Goal: Information Seeking & Learning: Learn about a topic

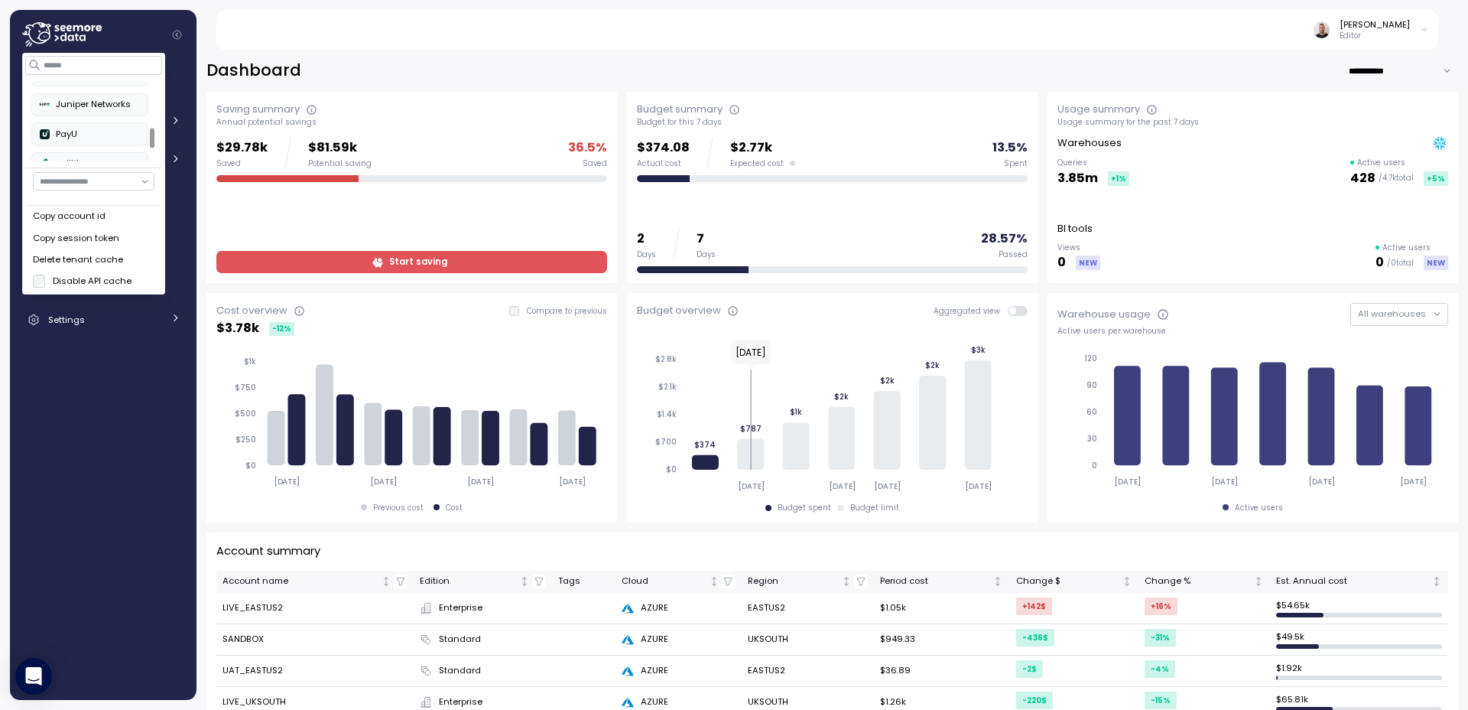
scroll to position [92, 0]
click at [63, 120] on div "enable" at bounding box center [90, 119] width 100 height 14
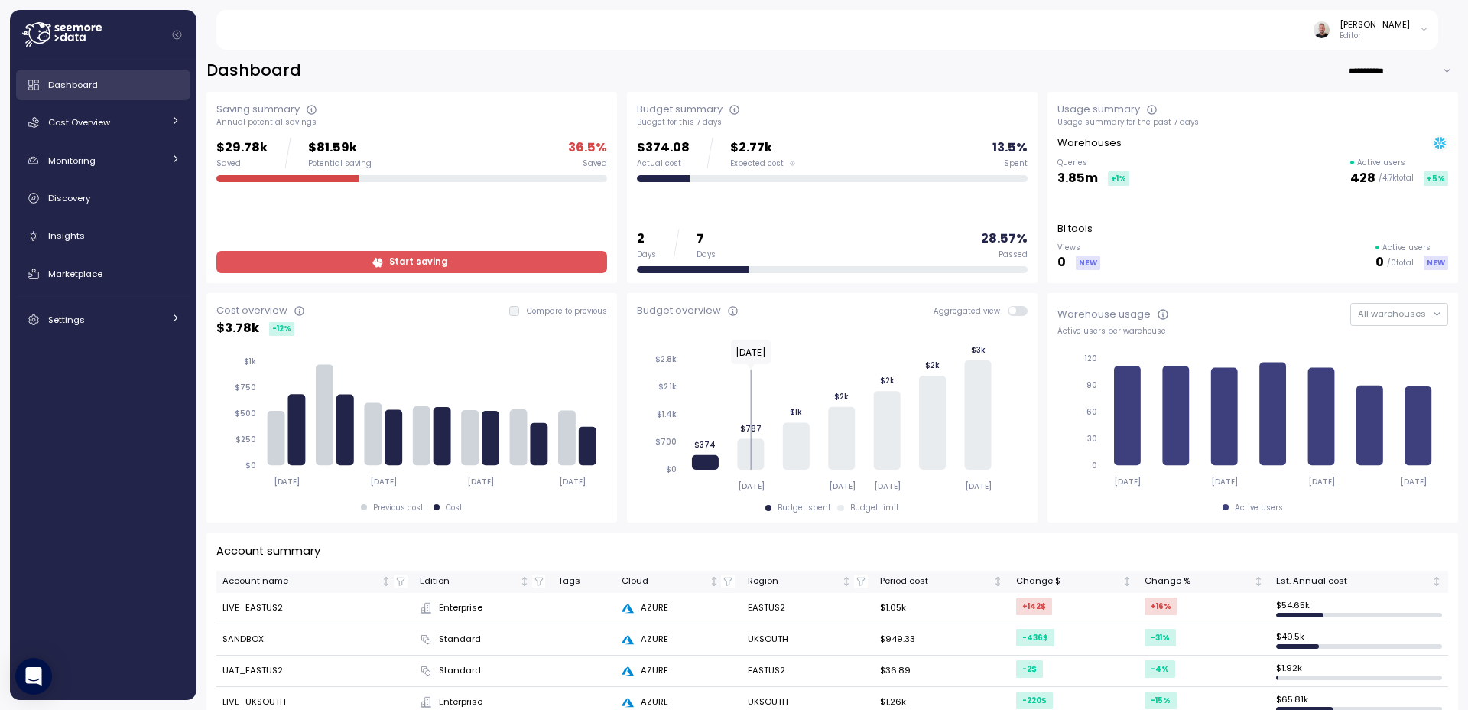
click at [86, 91] on div "Dashboard" at bounding box center [114, 84] width 132 height 15
click at [176, 121] on icon at bounding box center [176, 120] width 4 height 7
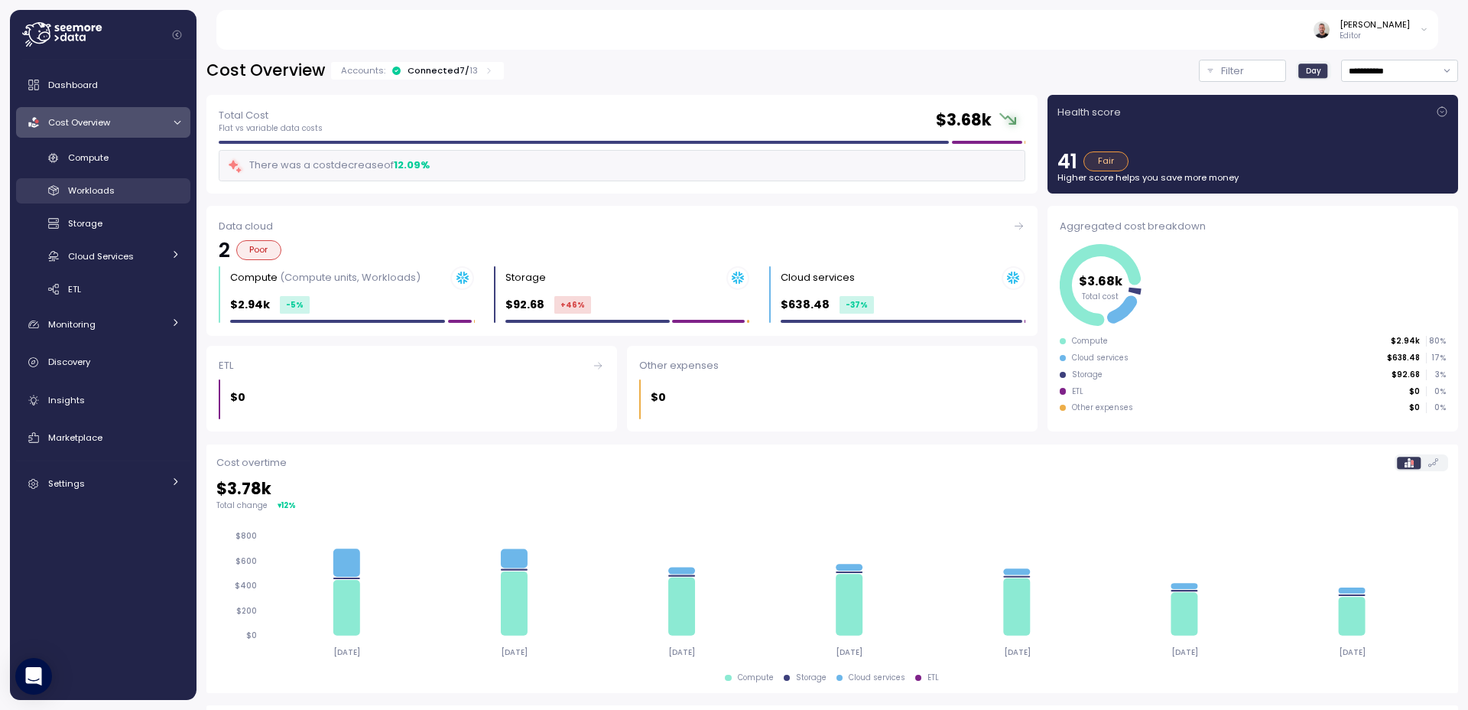
click at [101, 200] on link "Workloads" at bounding box center [103, 190] width 174 height 25
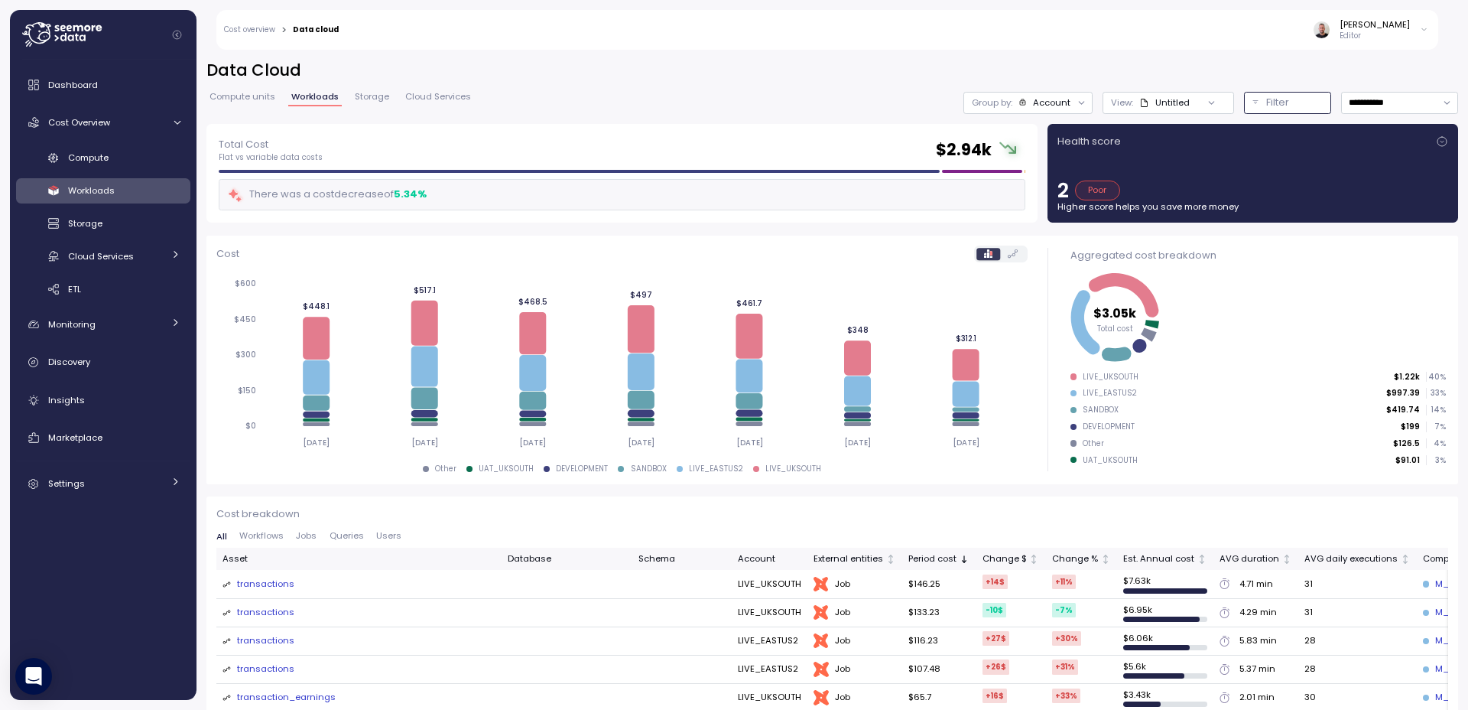
click at [1286, 106] on div "Filter" at bounding box center [1294, 102] width 57 height 15
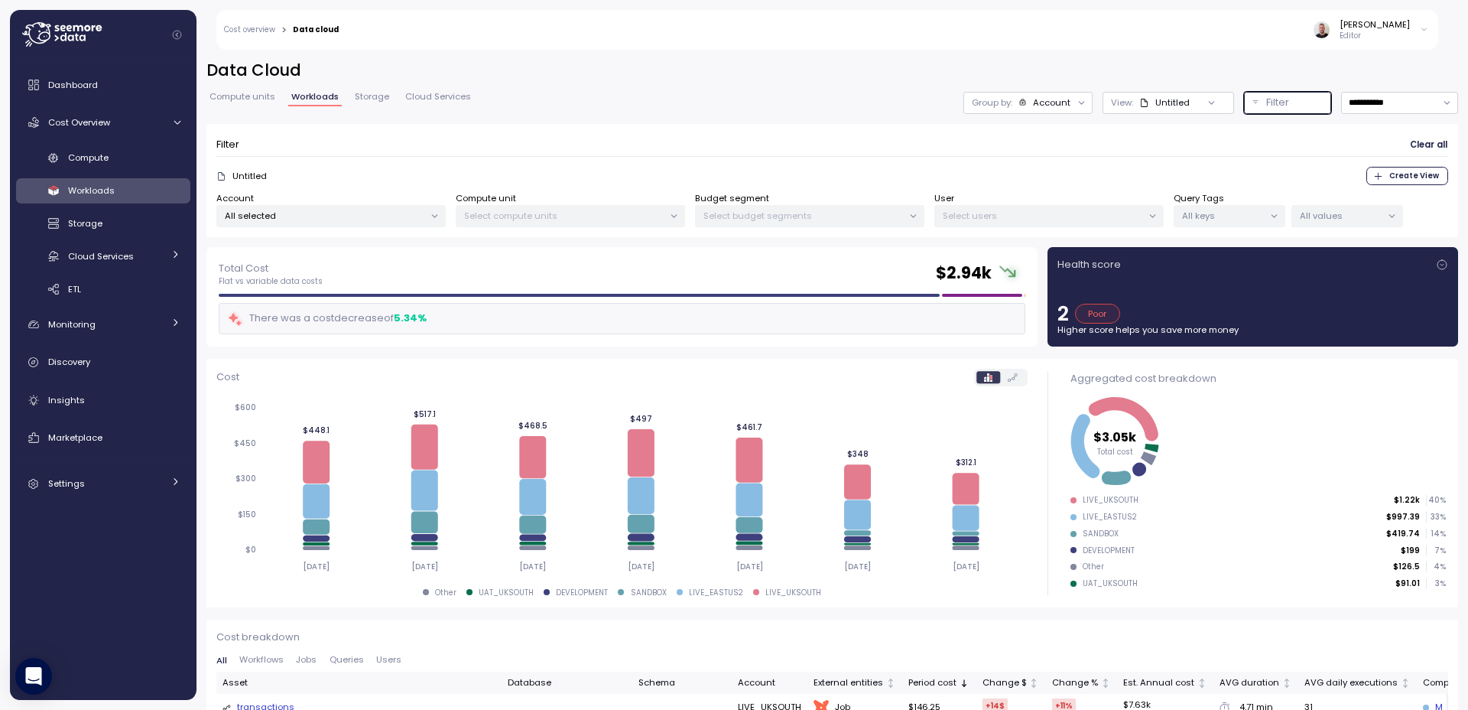
click at [1223, 213] on p "All keys" at bounding box center [1223, 215] width 82 height 12
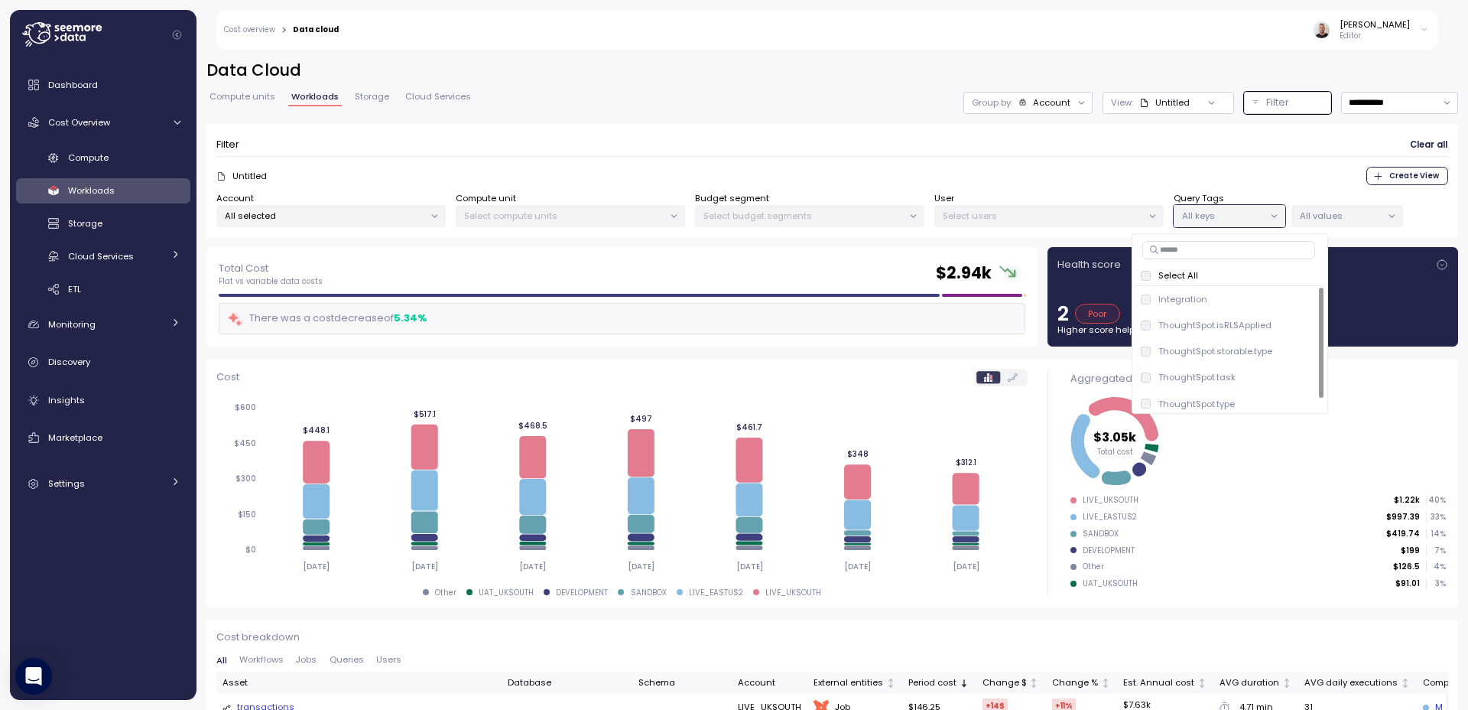
click at [1180, 252] on input at bounding box center [1228, 250] width 173 height 18
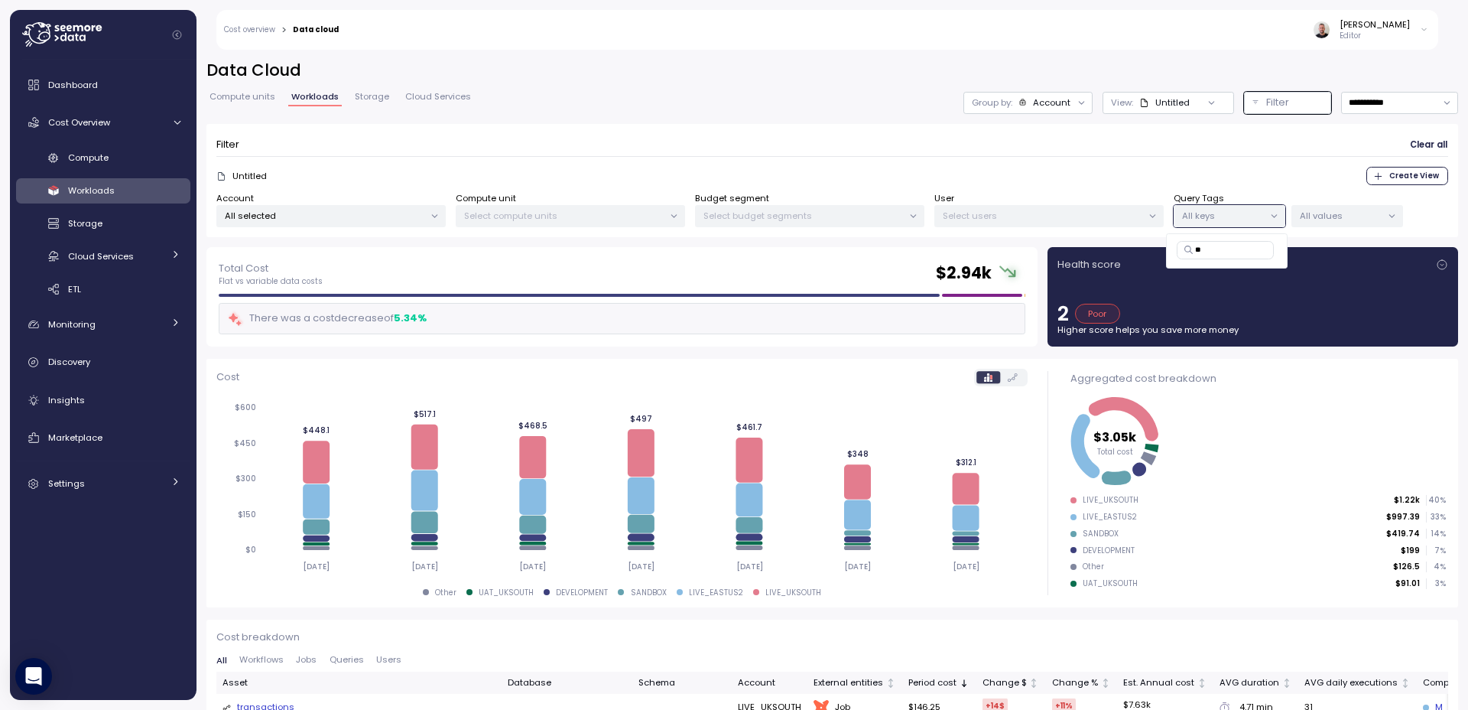
type input "*"
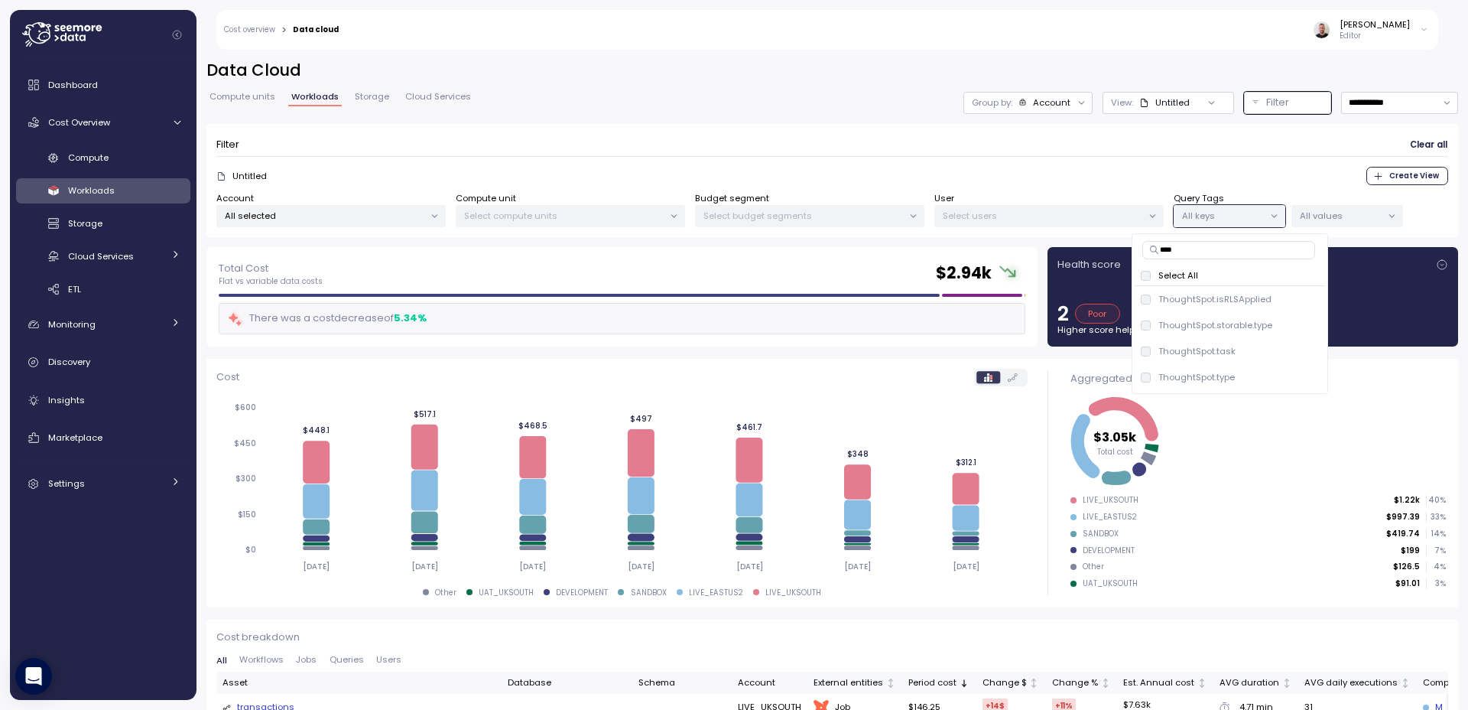
type input "****"
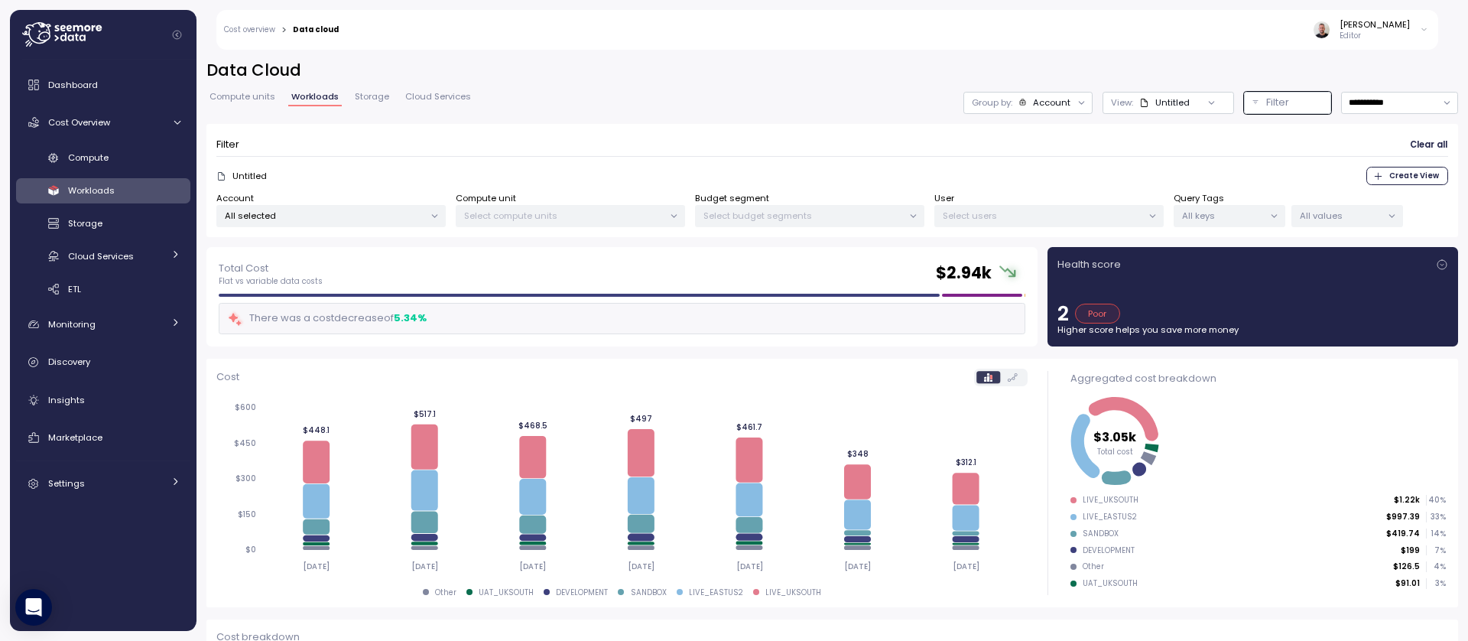
click at [27, 40] on icon at bounding box center [62, 34] width 80 height 24
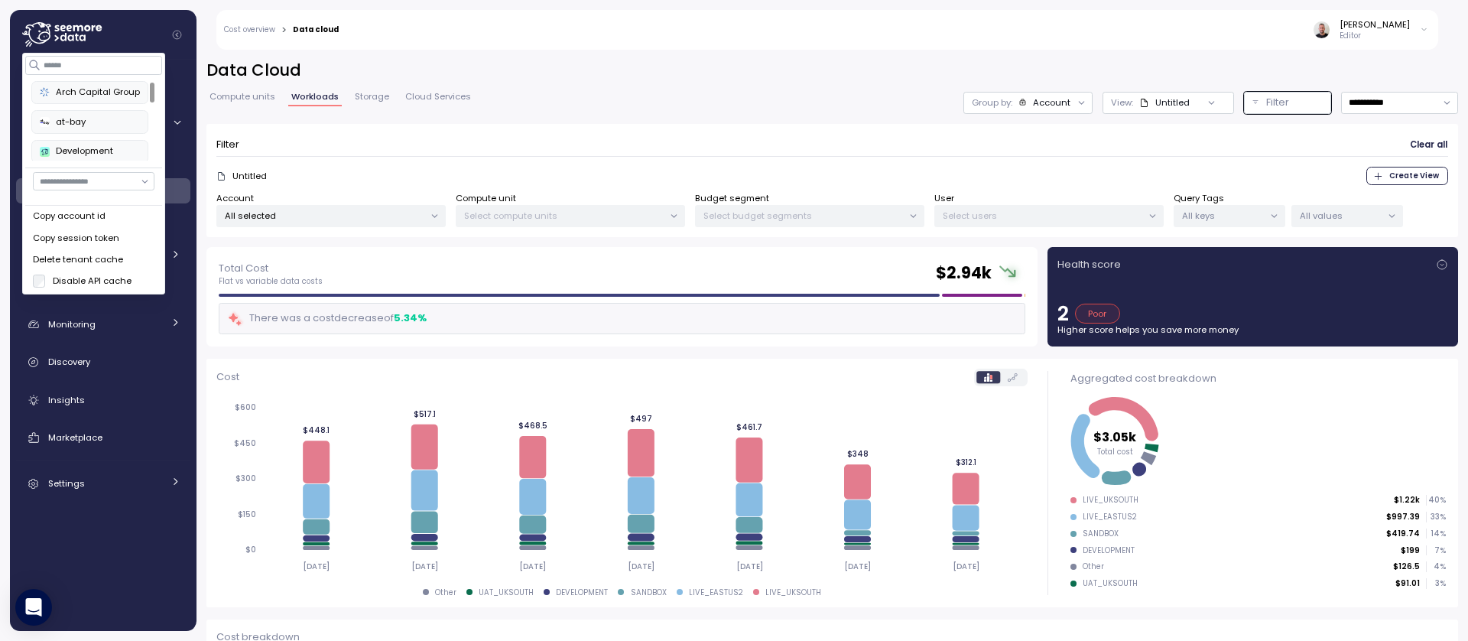
click at [66, 37] on icon at bounding box center [63, 37] width 6 height 8
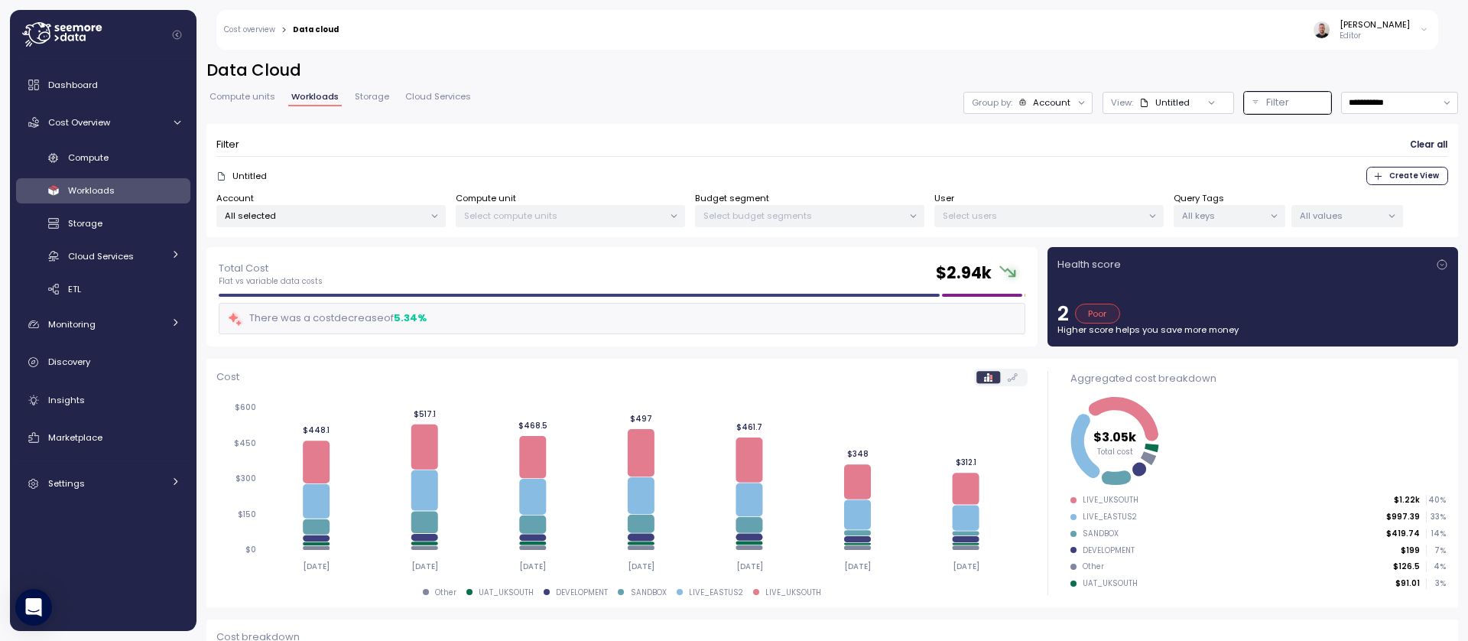
click at [62, 37] on icon at bounding box center [62, 34] width 80 height 24
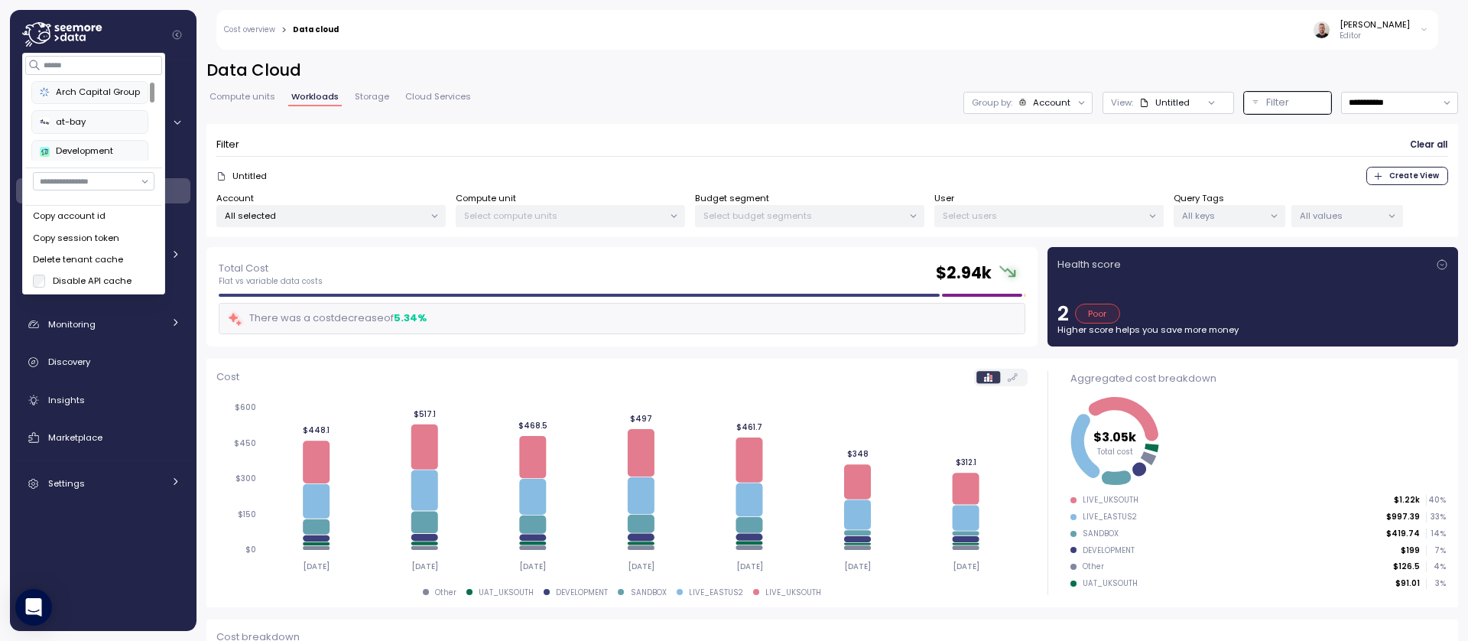
click at [102, 96] on div "Arch Capital Group" at bounding box center [90, 93] width 100 height 14
click at [110, 152] on div "Development" at bounding box center [90, 152] width 100 height 14
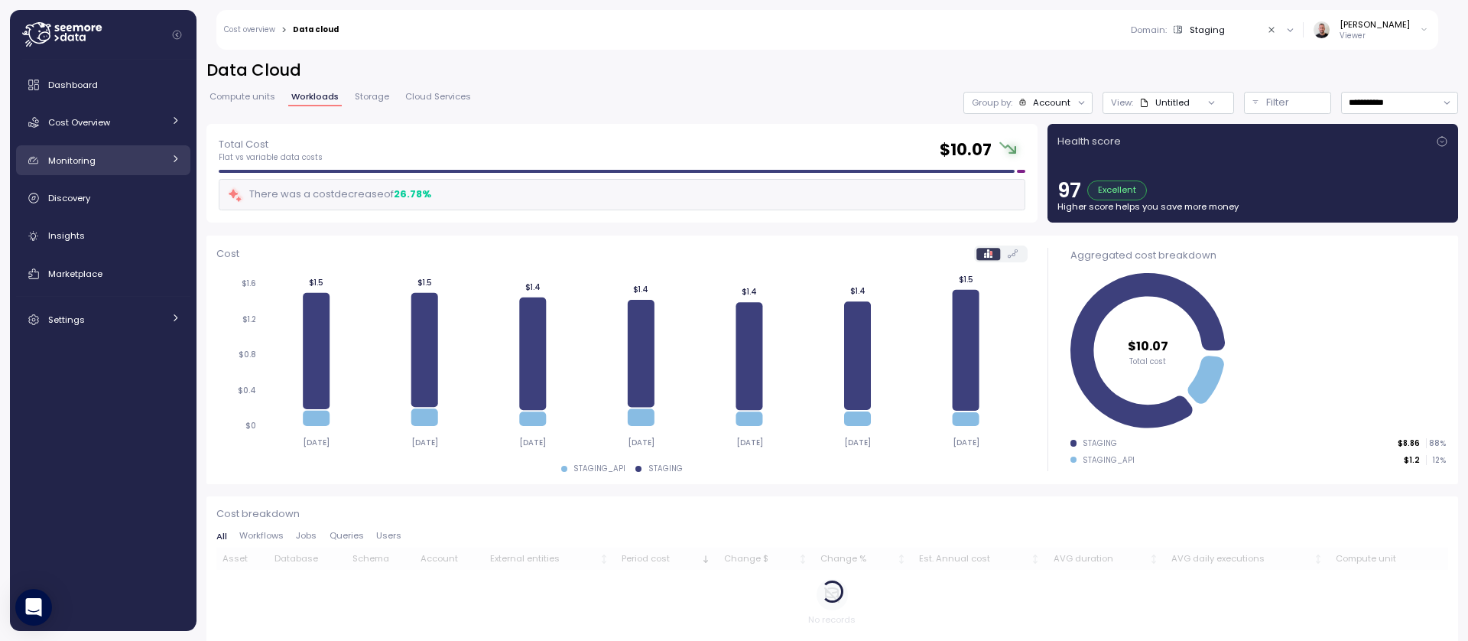
click at [174, 161] on icon at bounding box center [175, 159] width 10 height 10
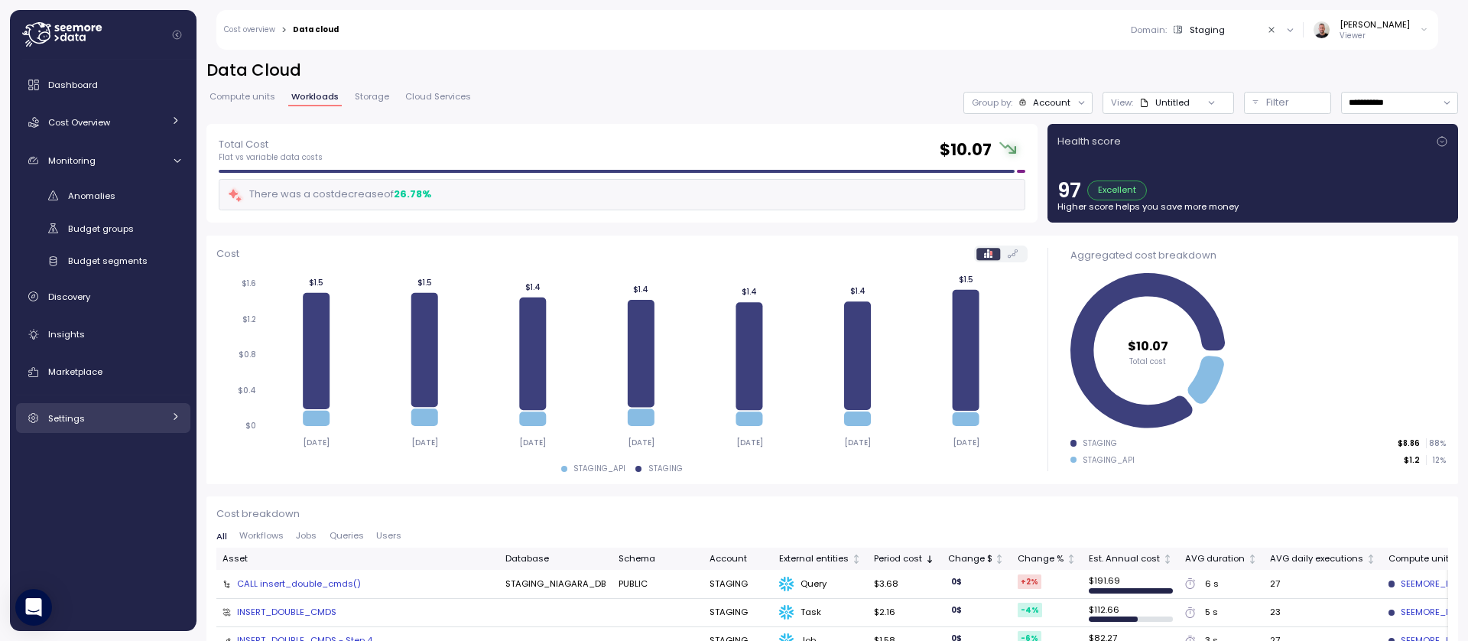
click at [180, 414] on link "Settings" at bounding box center [103, 418] width 174 height 31
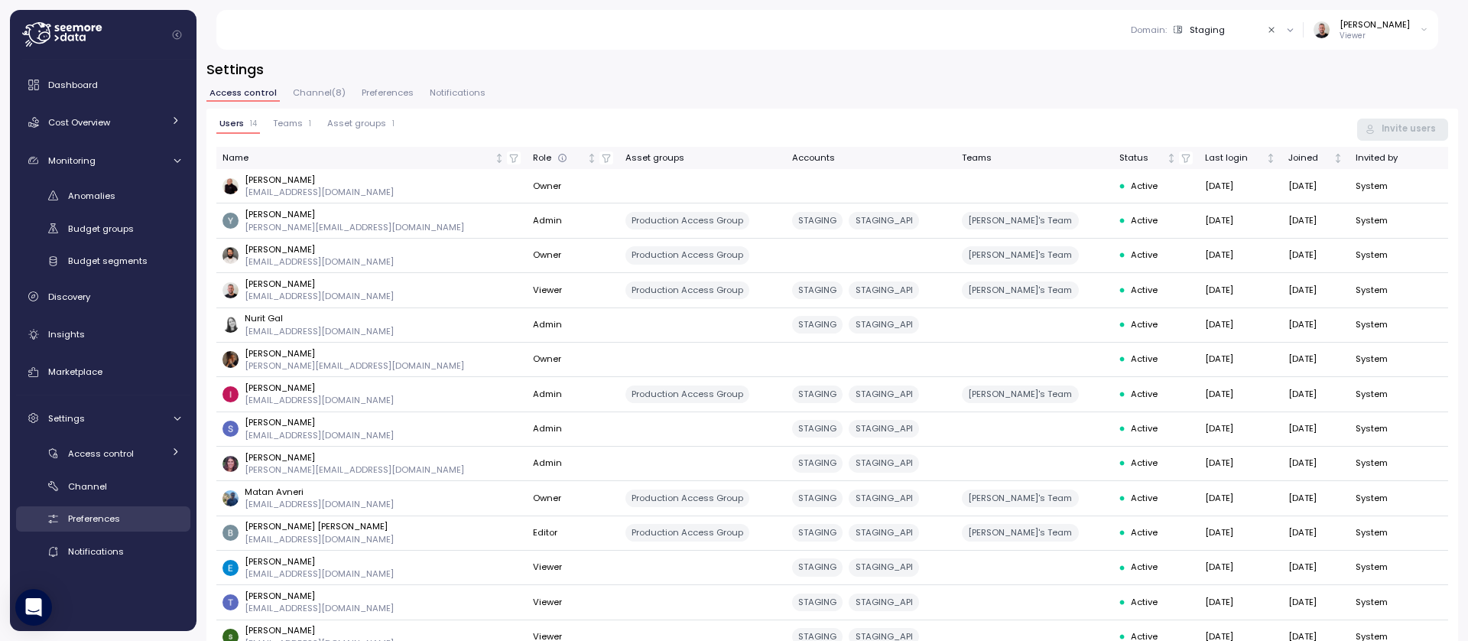
click at [120, 522] on div "Preferences" at bounding box center [124, 518] width 112 height 15
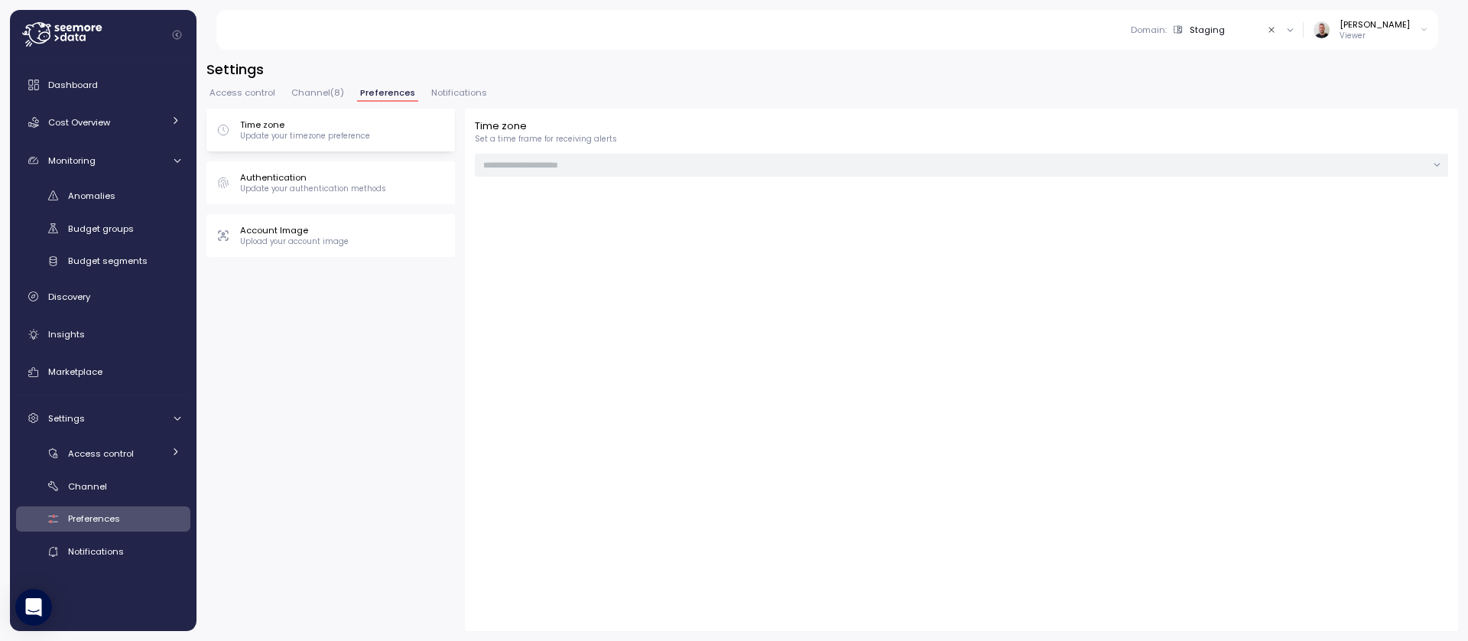
type input "******"
click at [239, 93] on span "Access control" at bounding box center [242, 93] width 66 height 8
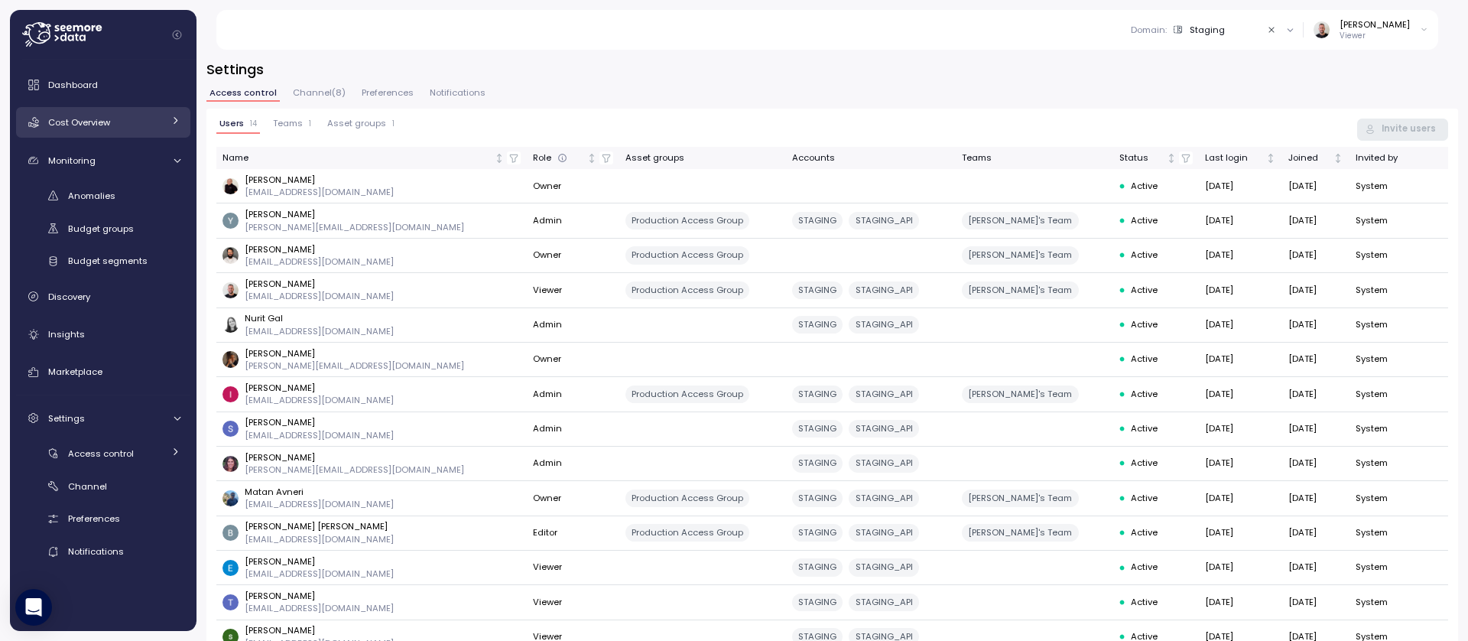
click at [180, 119] on link "Cost Overview" at bounding box center [103, 122] width 174 height 31
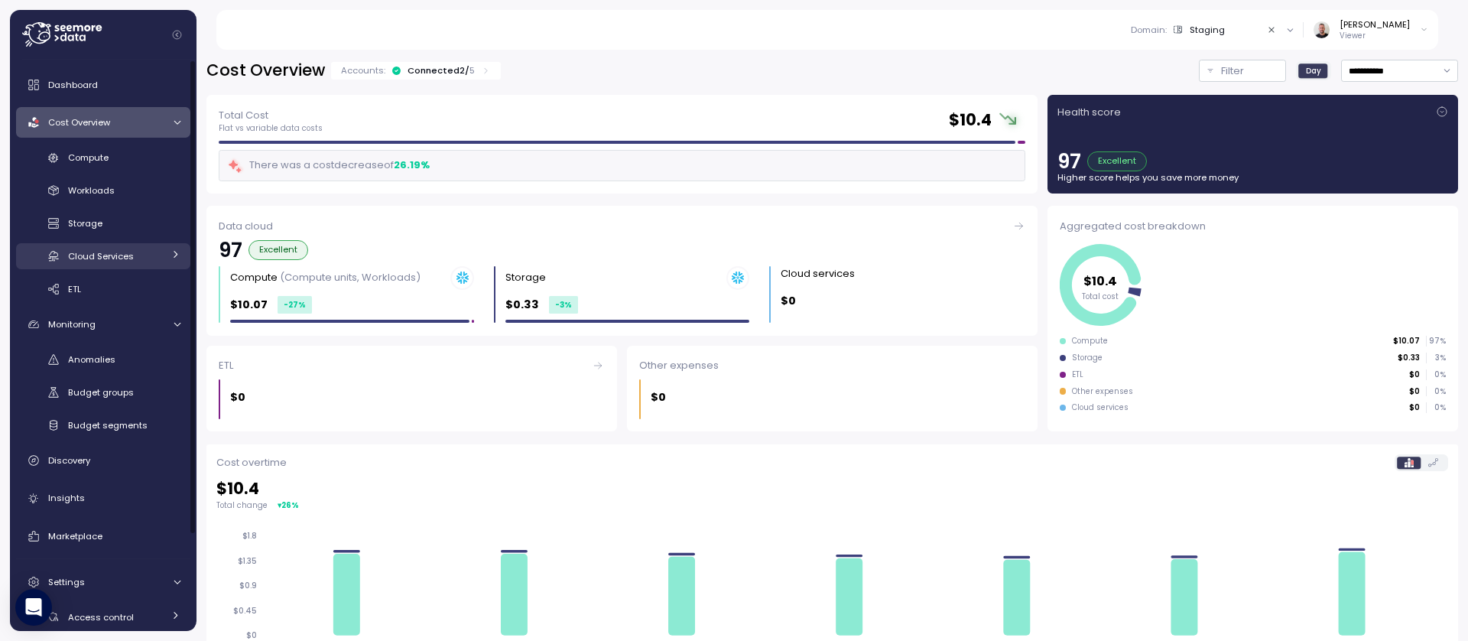
click at [177, 260] on div at bounding box center [175, 255] width 10 height 15
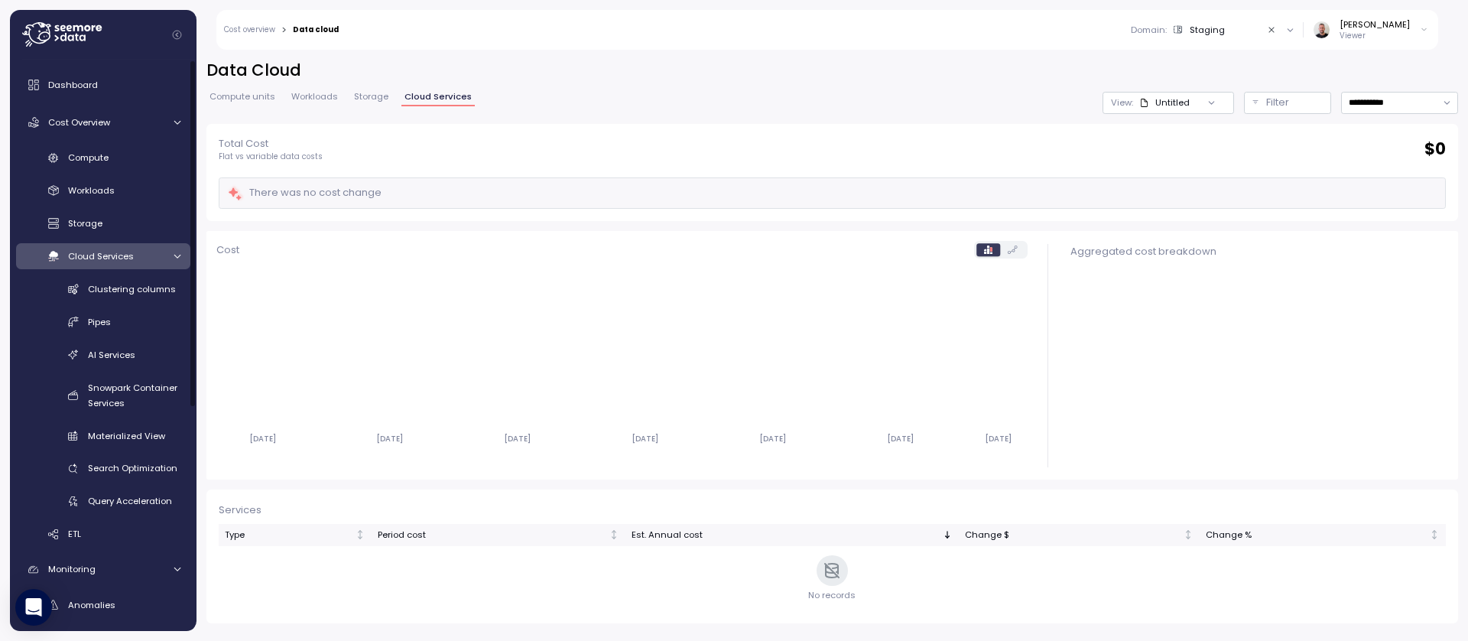
click at [83, 38] on icon at bounding box center [62, 34] width 80 height 24
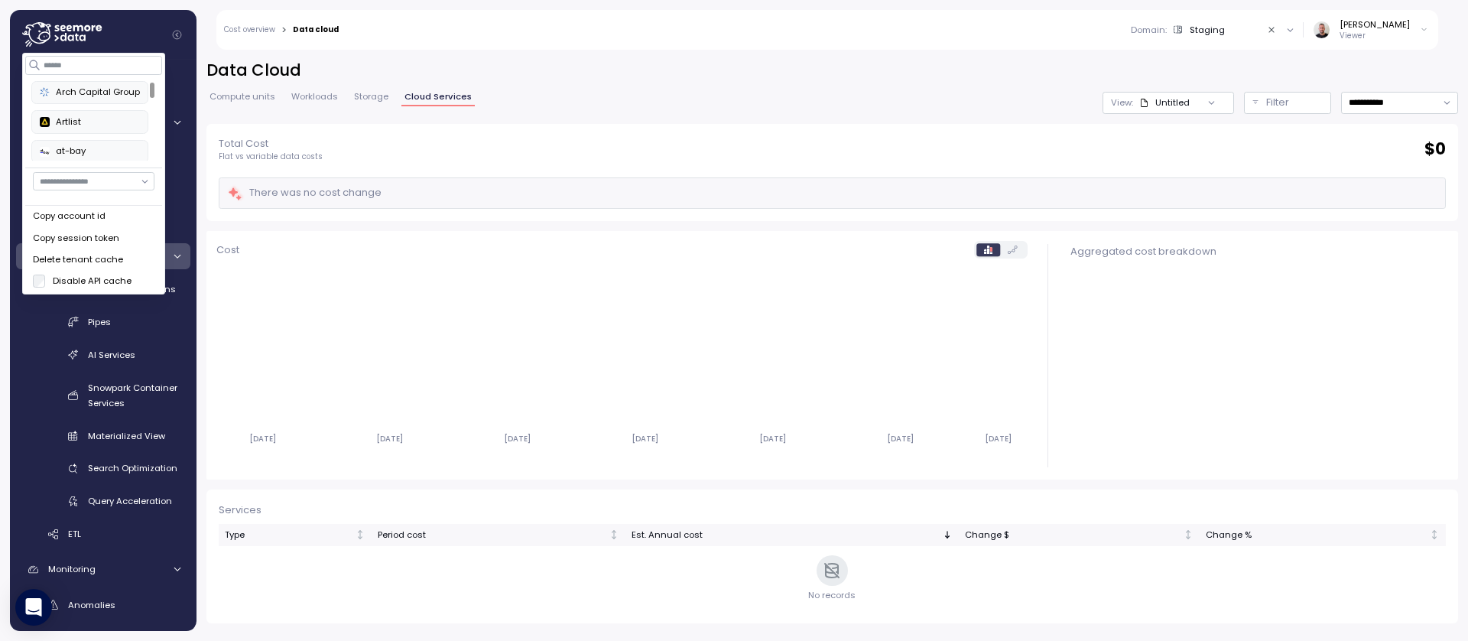
click at [149, 81] on div at bounding box center [152, 121] width 8 height 80
click at [83, 90] on div "Development" at bounding box center [90, 90] width 100 height 14
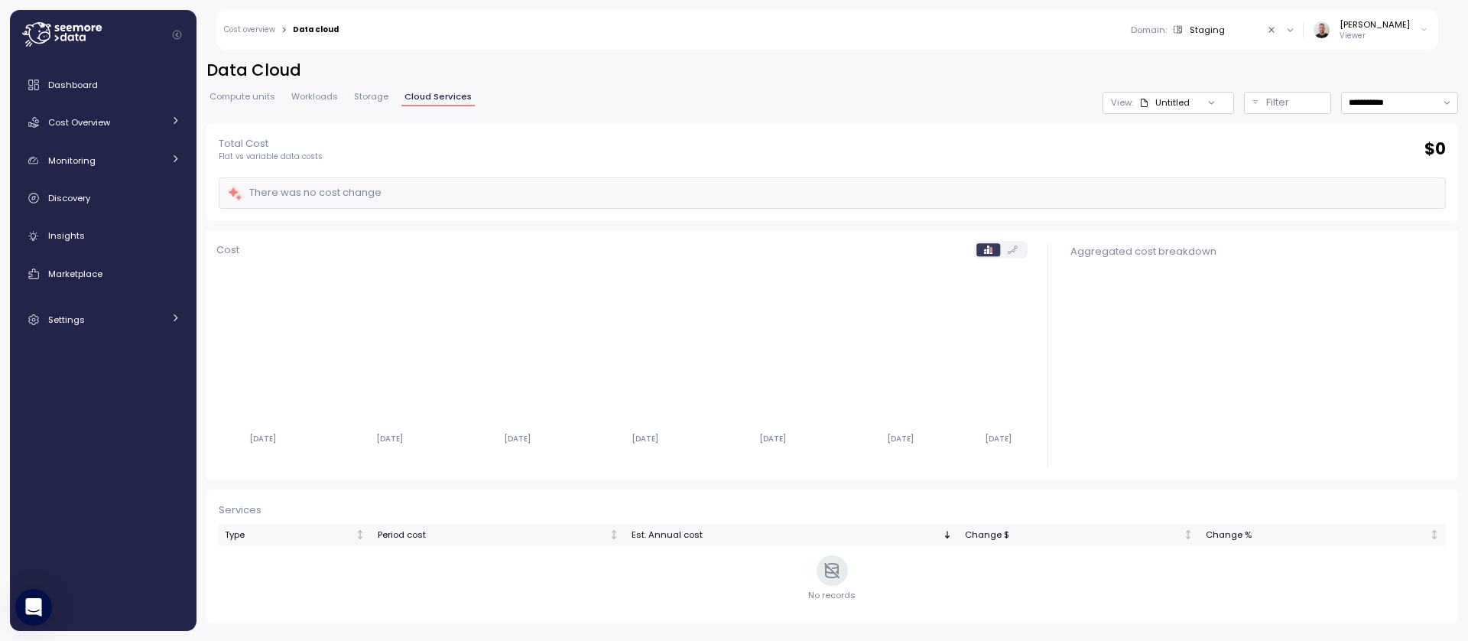
click at [178, 37] on icon "Collapse navigation" at bounding box center [177, 35] width 8 height 8
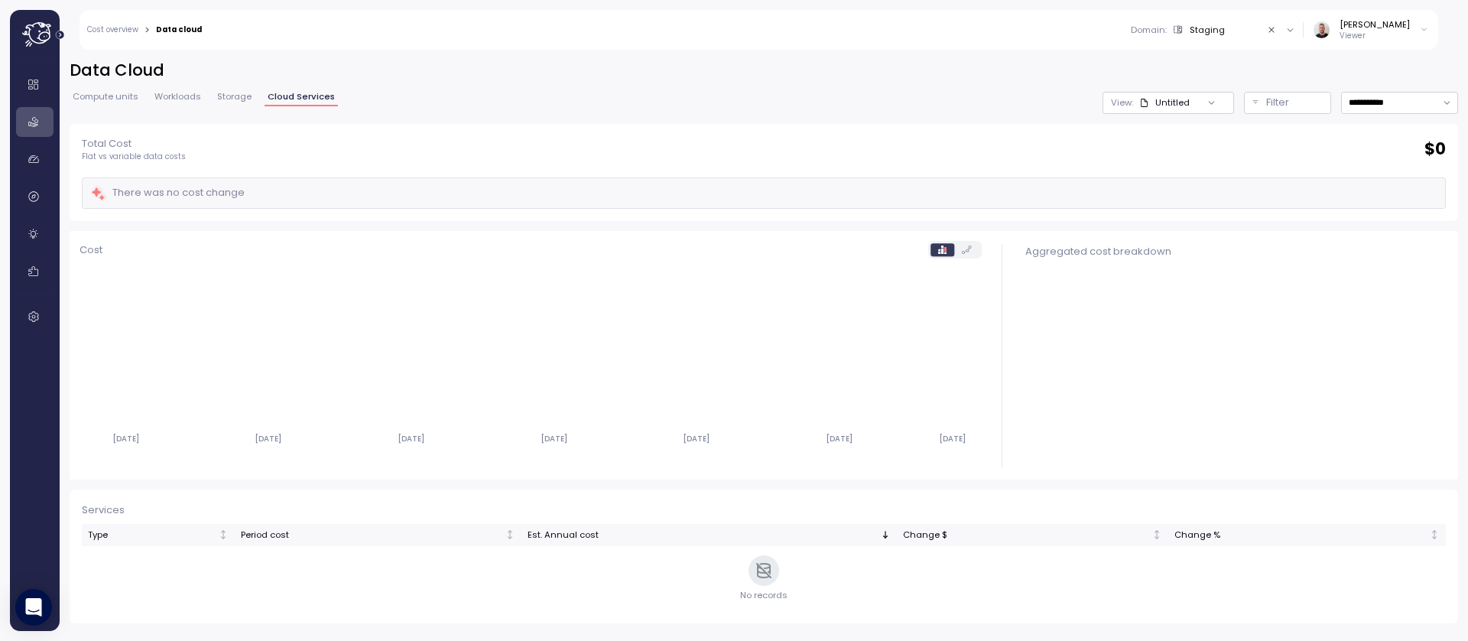
click at [60, 36] on icon "Expand navigation" at bounding box center [60, 35] width 8 height 8
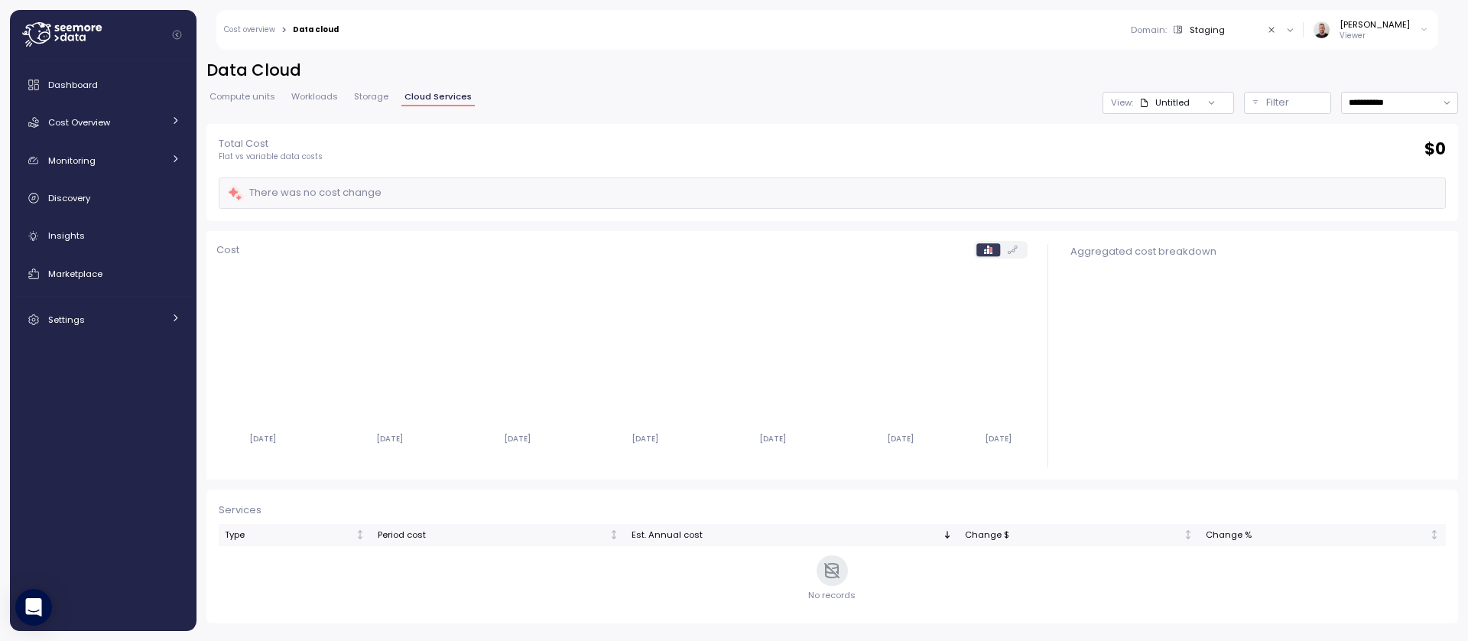
click at [63, 39] on icon at bounding box center [62, 34] width 80 height 24
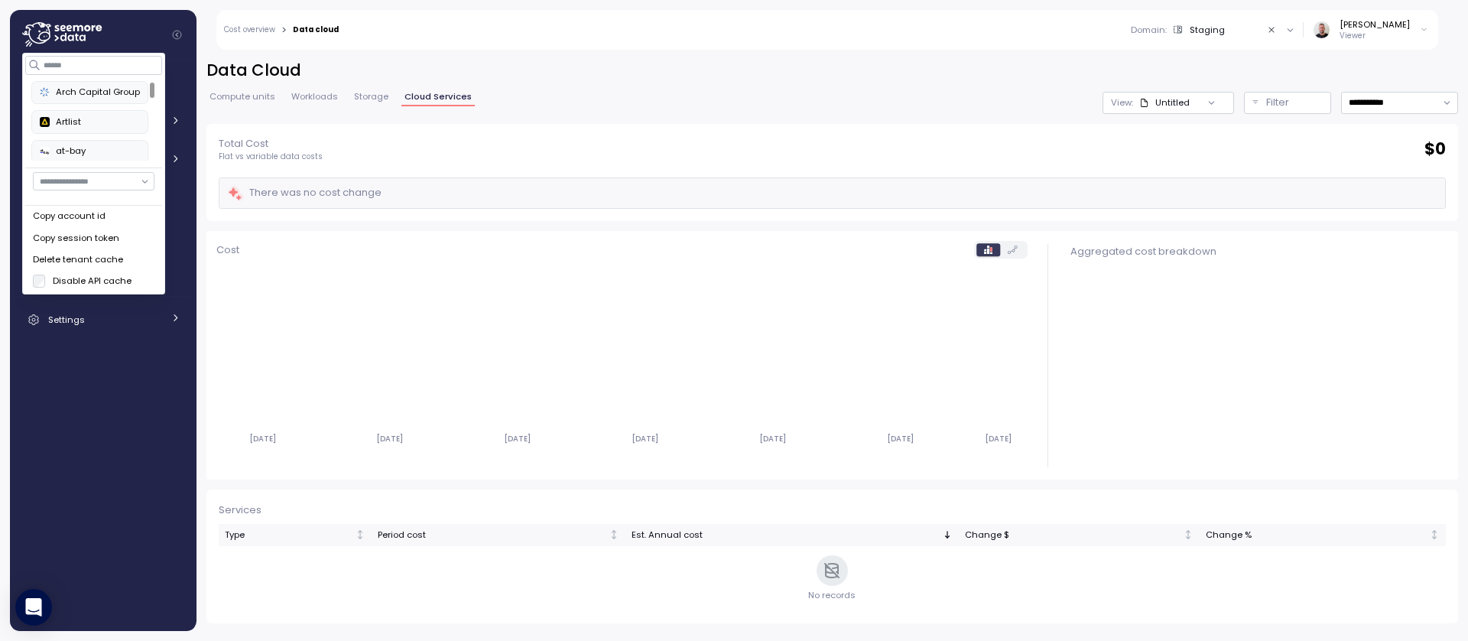
click at [134, 555] on div "Dashboard Cost Overview Compute Workloads Storage Cloud Services Clustering col…" at bounding box center [103, 345] width 174 height 551
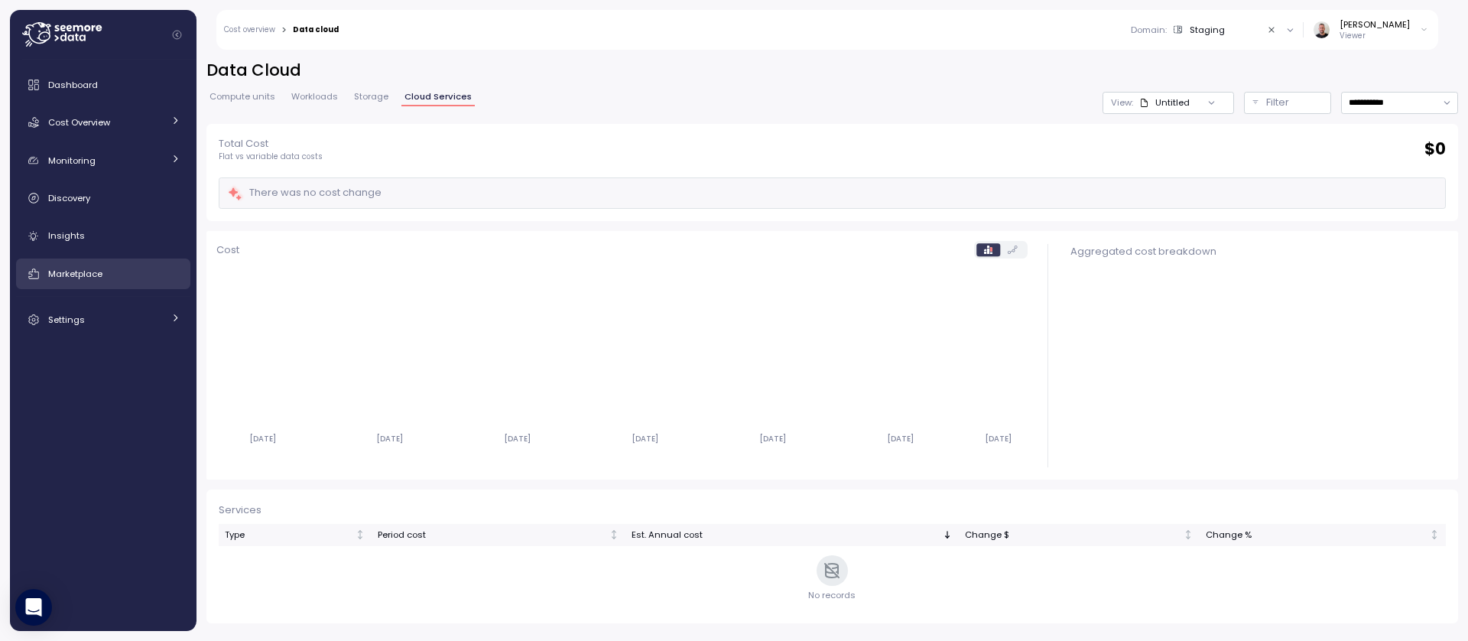
click at [69, 261] on link "Marketplace" at bounding box center [103, 273] width 174 height 31
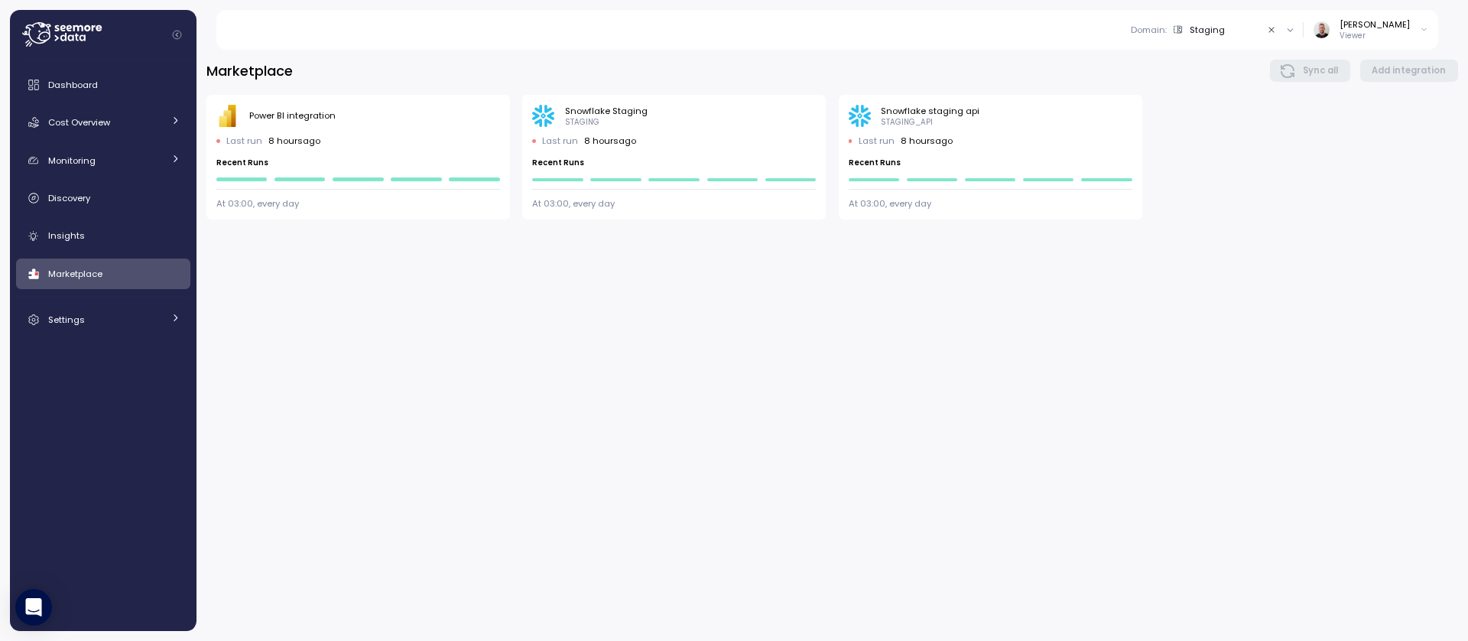
click at [1252, 25] on div "Domain : Staging" at bounding box center [1195, 30] width 128 height 12
click at [1286, 117] on icon at bounding box center [1286, 113] width 10 height 10
click at [1277, 31] on icon "Clear value" at bounding box center [1272, 30] width 10 height 10
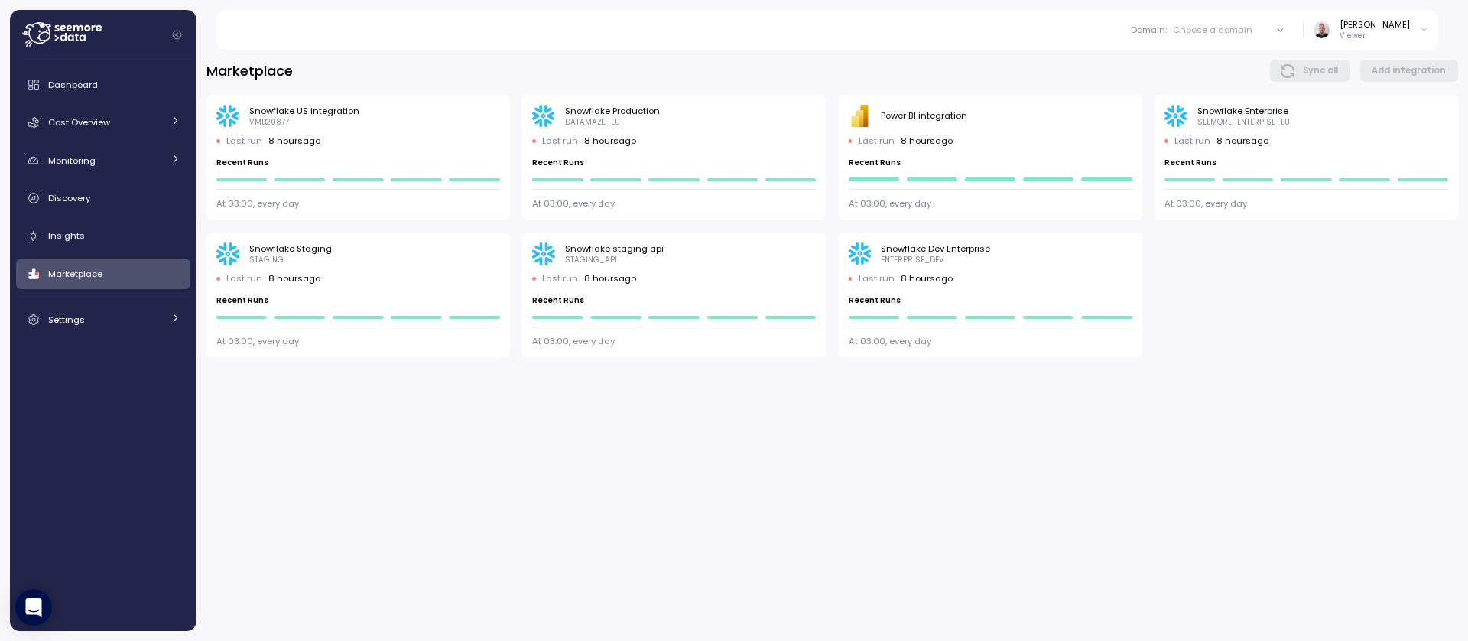
click at [48, 36] on icon at bounding box center [62, 34] width 80 height 24
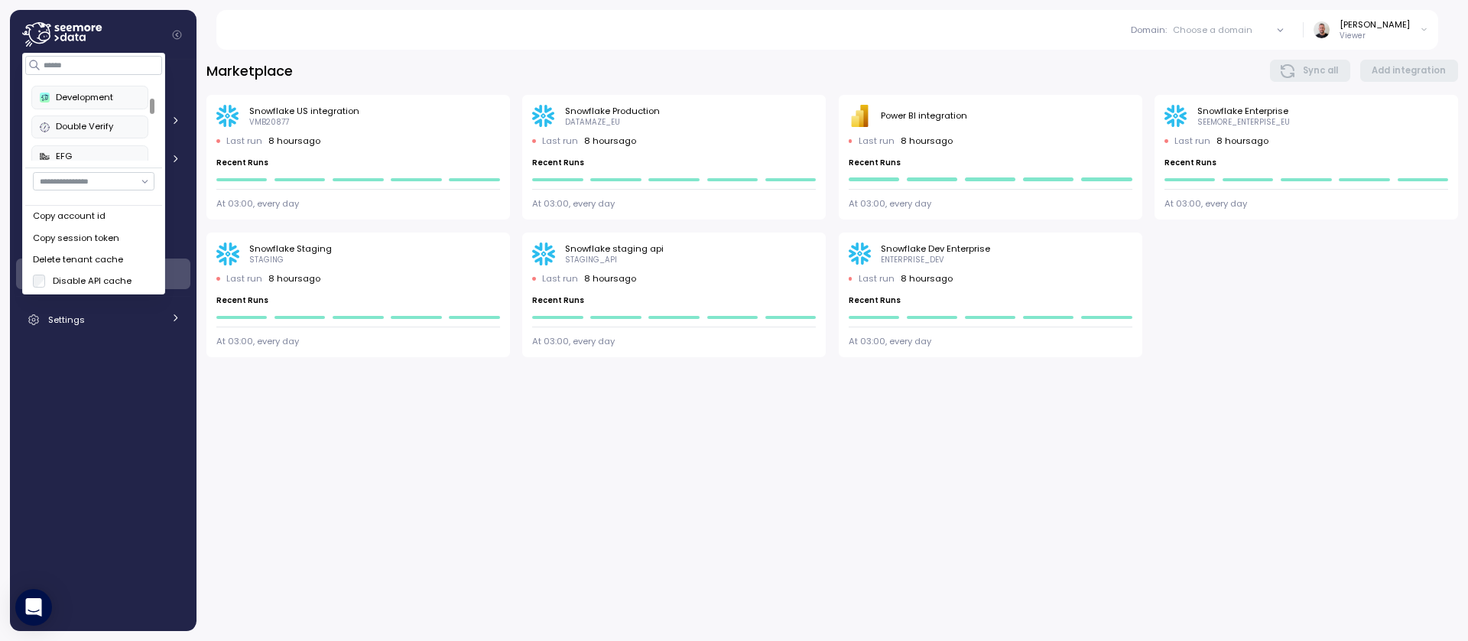
scroll to position [83, 0]
click at [150, 106] on div at bounding box center [152, 106] width 5 height 15
click at [154, 107] on div at bounding box center [152, 101] width 5 height 15
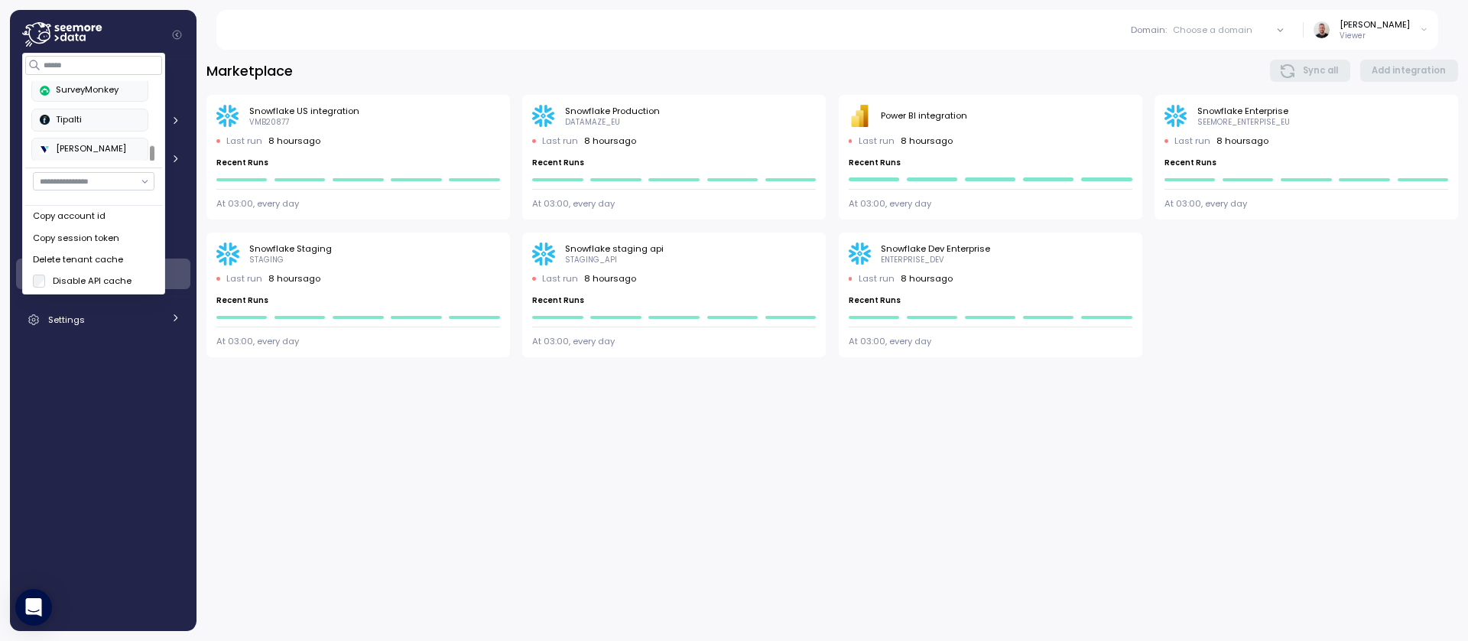
click at [148, 161] on div at bounding box center [152, 121] width 8 height 80
click at [150, 105] on div at bounding box center [152, 100] width 5 height 15
click at [111, 128] on div "Development" at bounding box center [90, 124] width 100 height 14
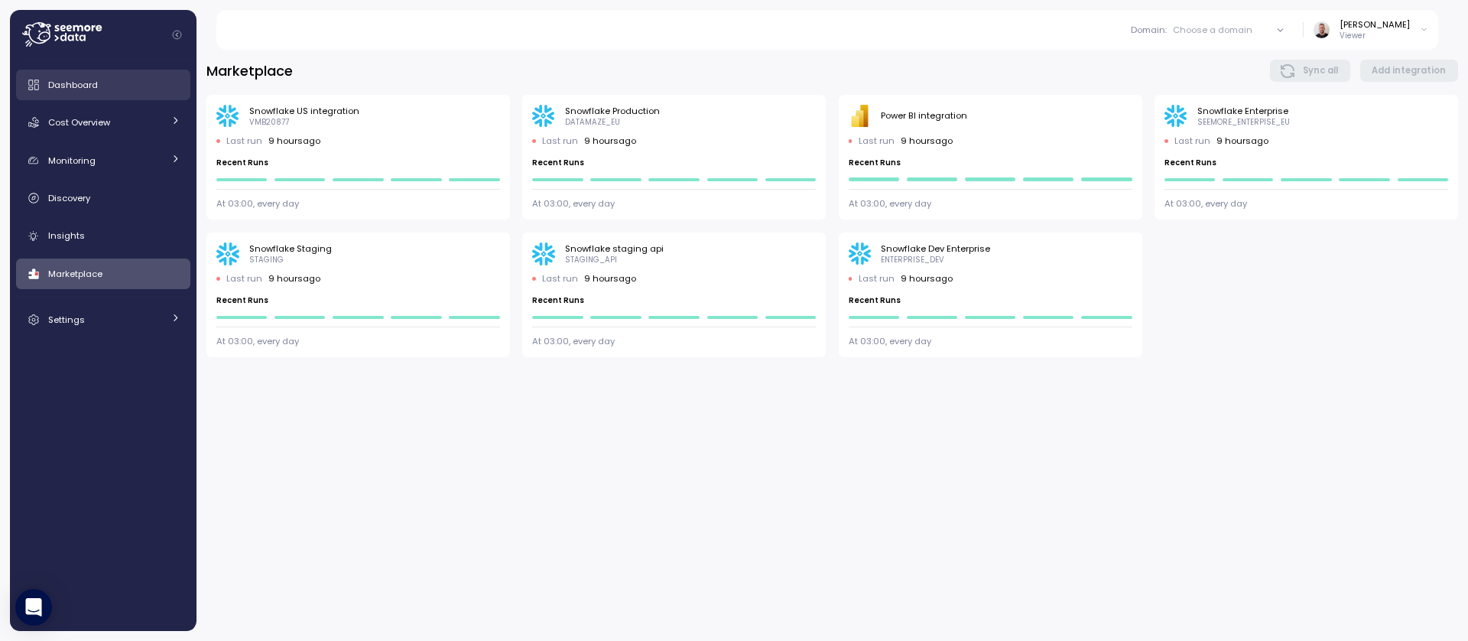
click at [106, 93] on link "Dashboard" at bounding box center [103, 85] width 174 height 31
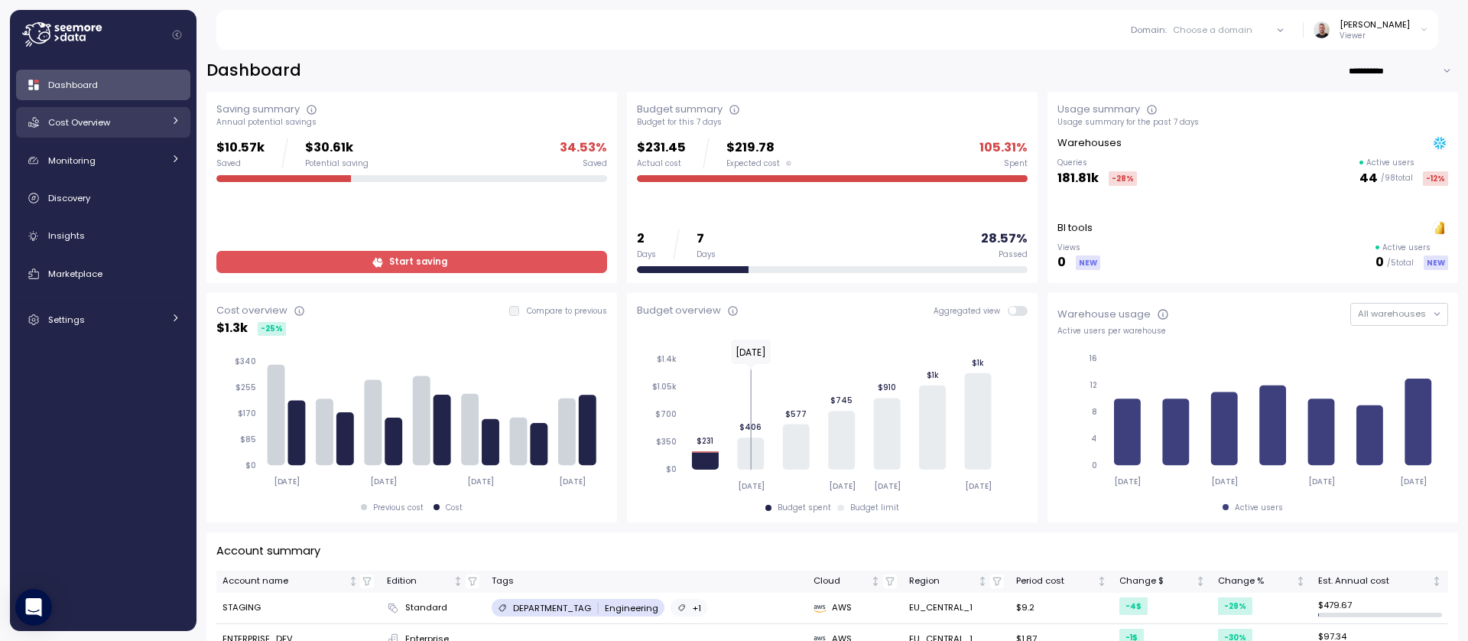
click at [183, 122] on link "Cost Overview" at bounding box center [103, 122] width 174 height 31
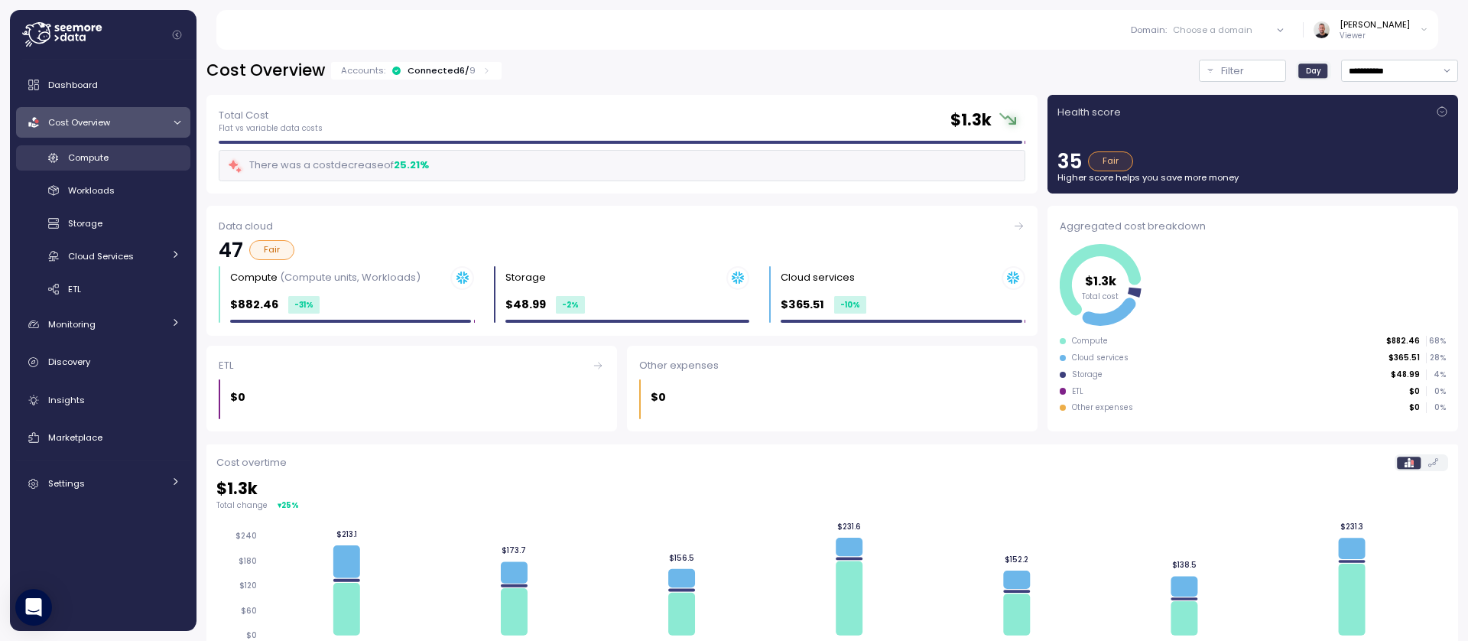
click at [91, 167] on link "Compute" at bounding box center [103, 157] width 174 height 25
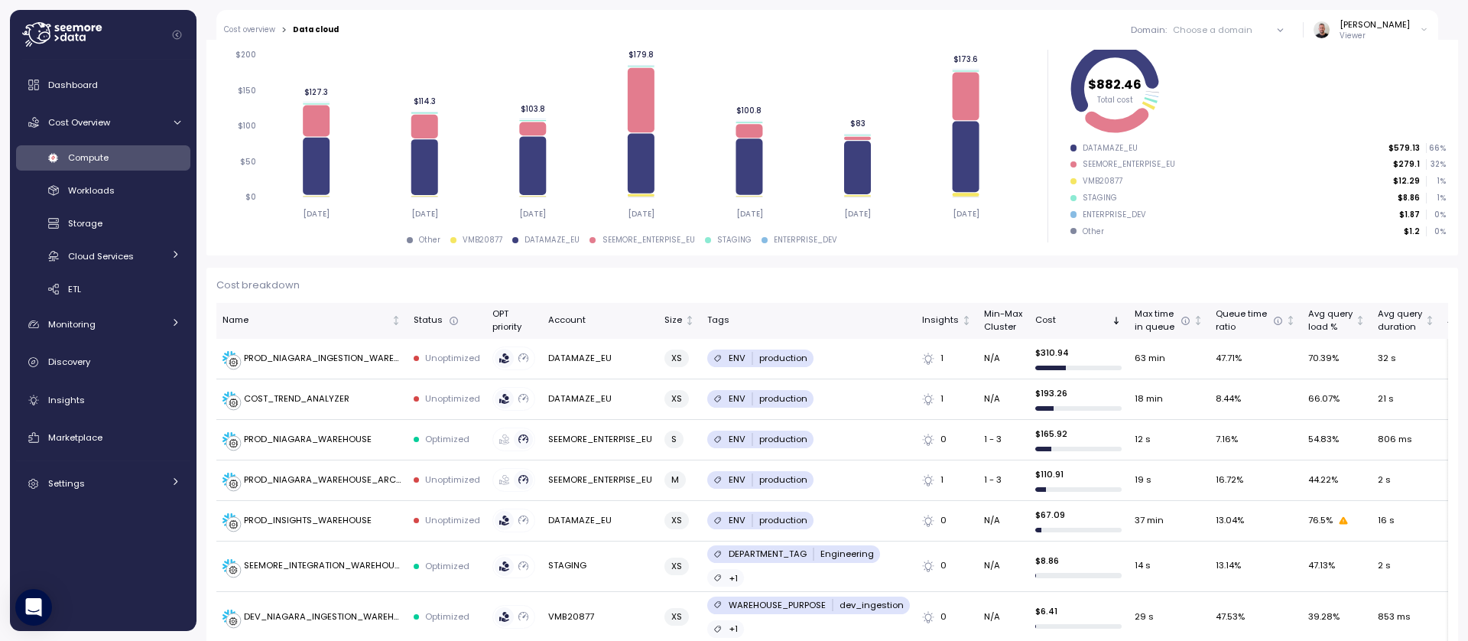
scroll to position [17, 0]
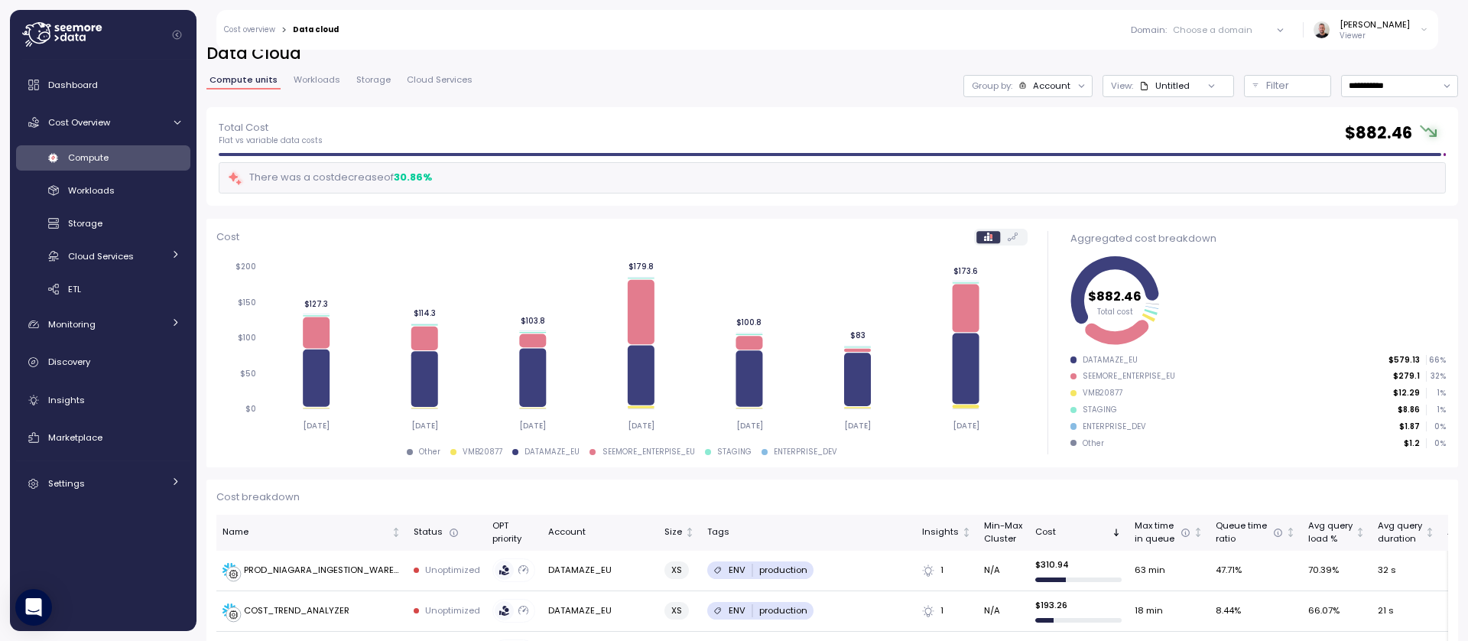
click at [61, 38] on icon at bounding box center [63, 37] width 6 height 8
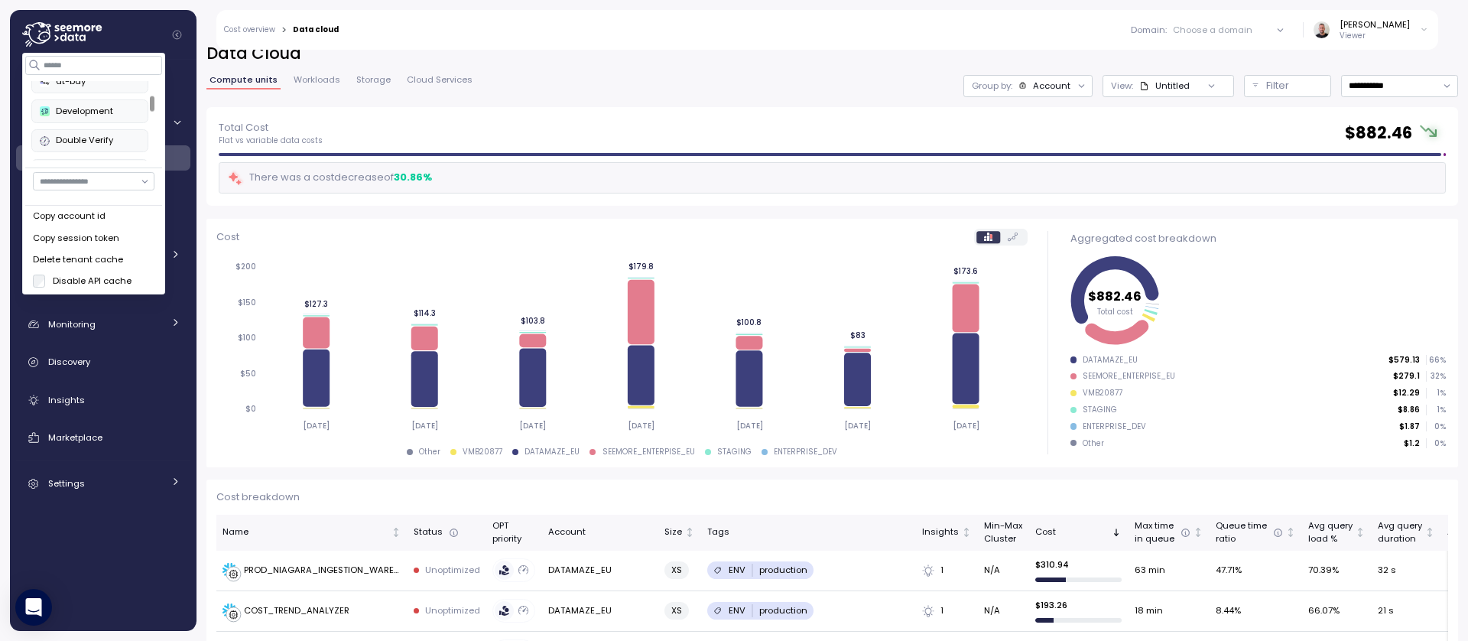
scroll to position [72, 0]
click at [151, 109] on div at bounding box center [152, 103] width 5 height 15
click at [315, 557] on td "PROD_NIAGARA_INGESTION_WAREHOUSE" at bounding box center [311, 570] width 191 height 41
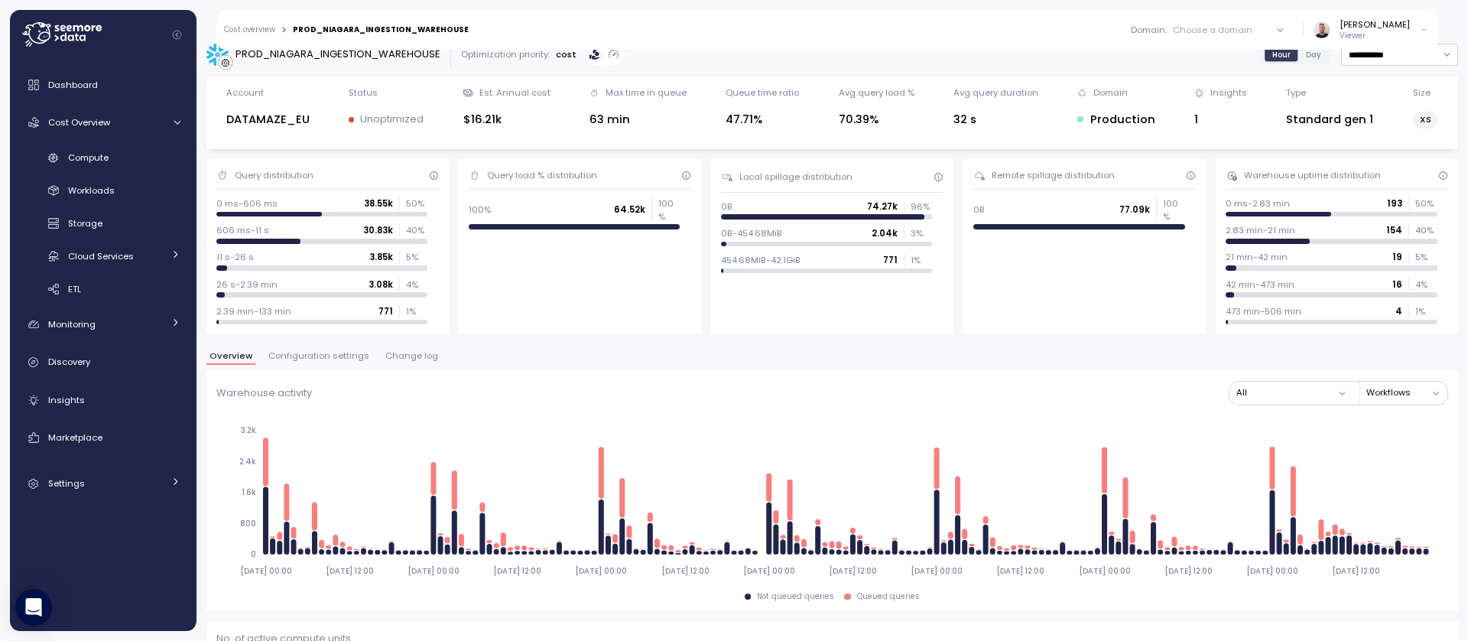
click at [311, 354] on span "Configuration settings" at bounding box center [318, 356] width 101 height 8
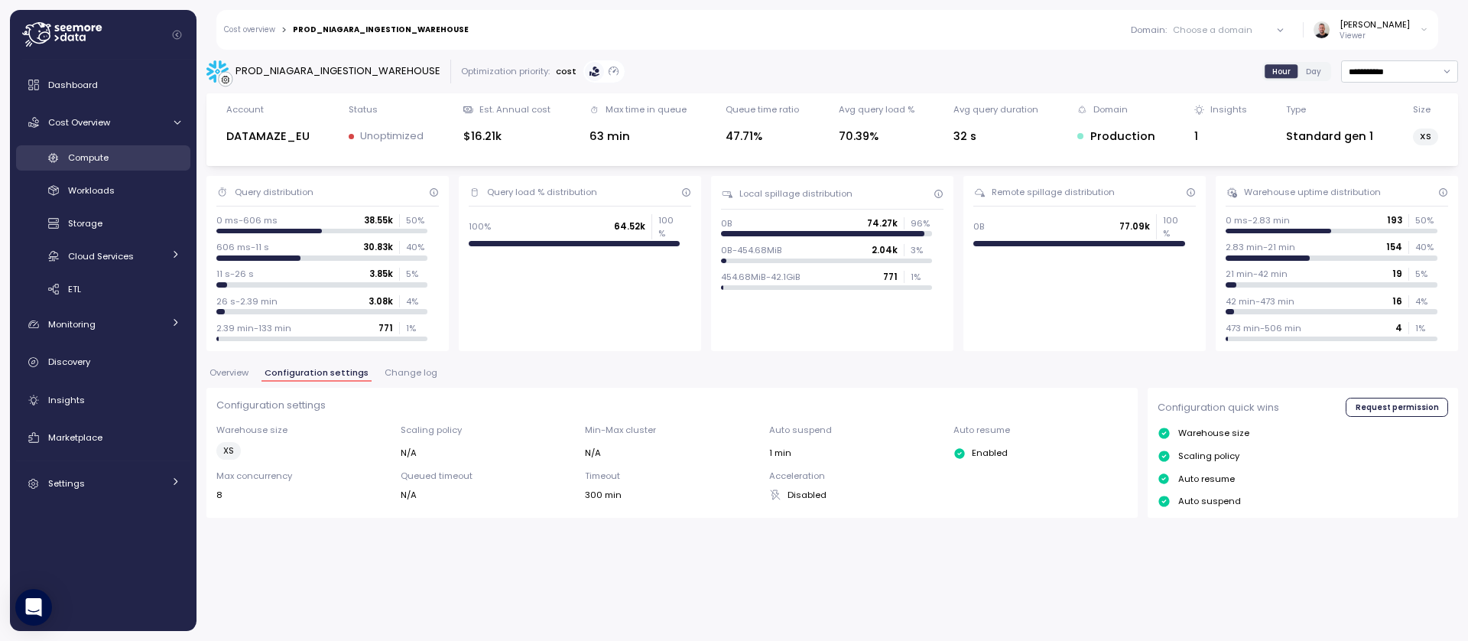
click at [112, 157] on div "Compute" at bounding box center [124, 157] width 112 height 15
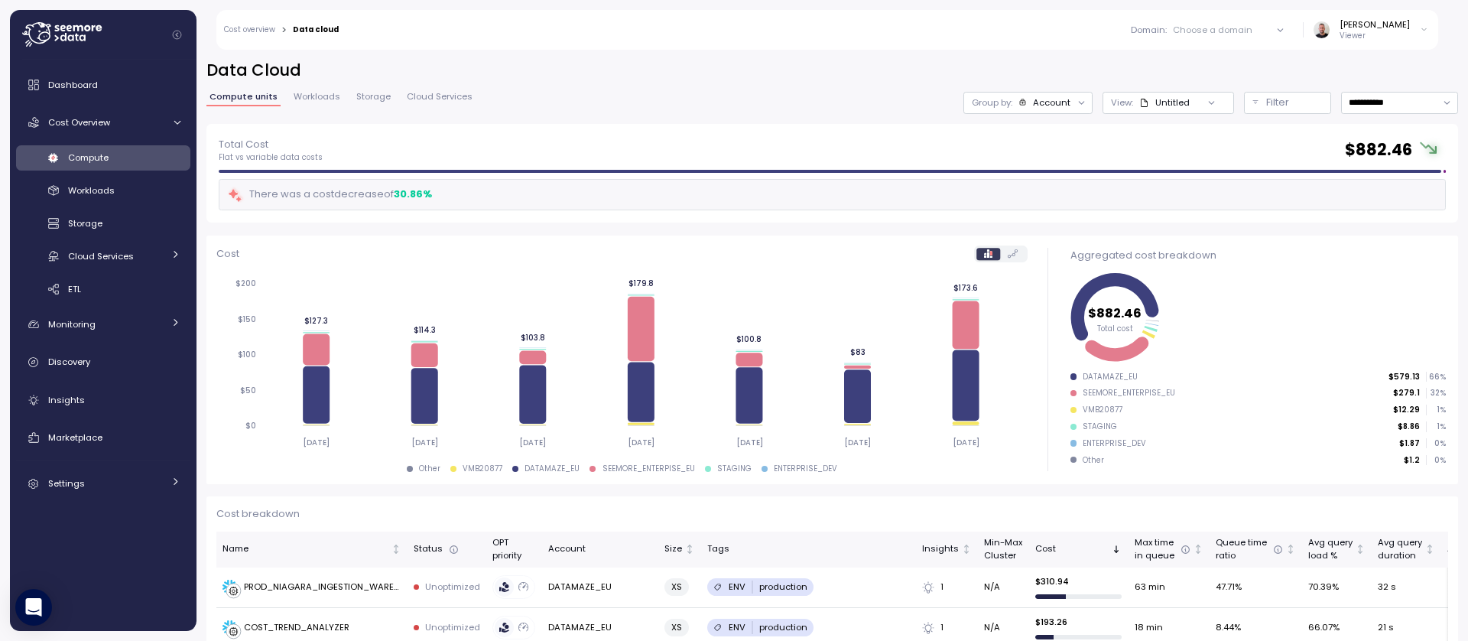
click at [67, 44] on icon at bounding box center [62, 34] width 80 height 24
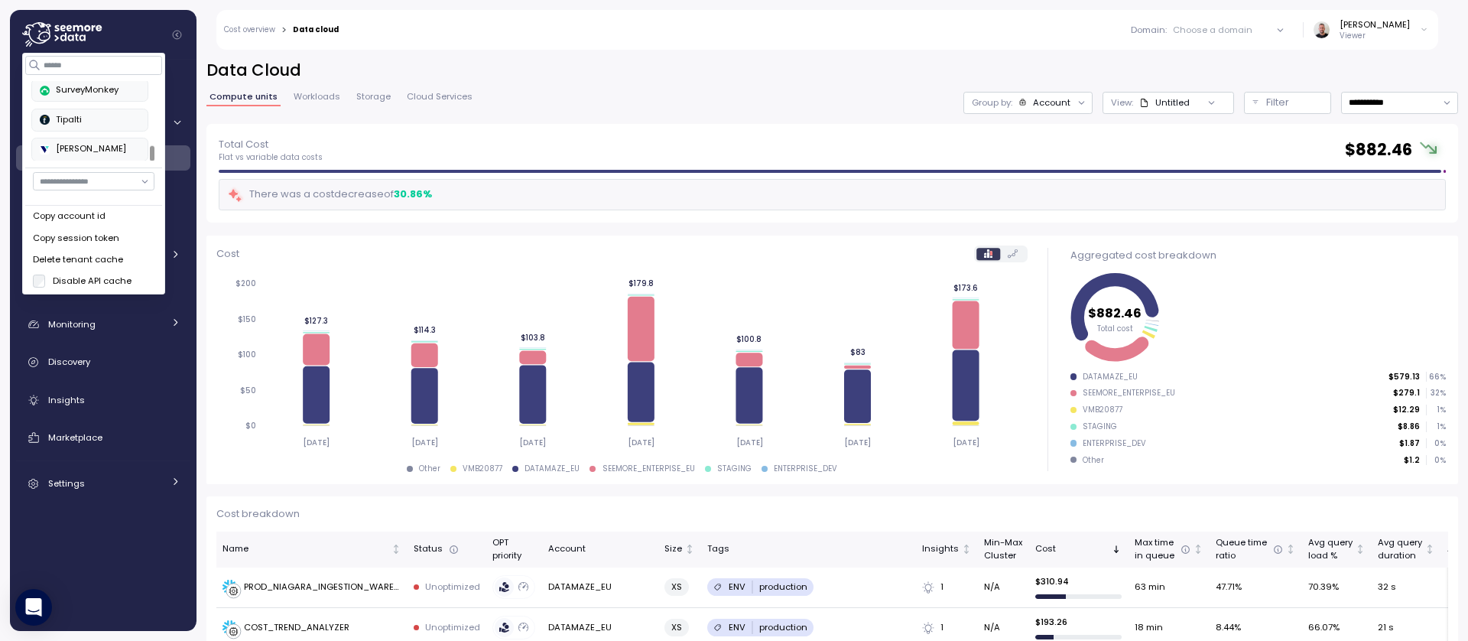
scroll to position [235, 0]
click at [79, 128] on div "PayU" at bounding box center [90, 122] width 100 height 14
click at [404, 26] on div "Domain : Choose a domain All domains Staging Dev Production Production Applicat…" at bounding box center [893, 30] width 1089 height 40
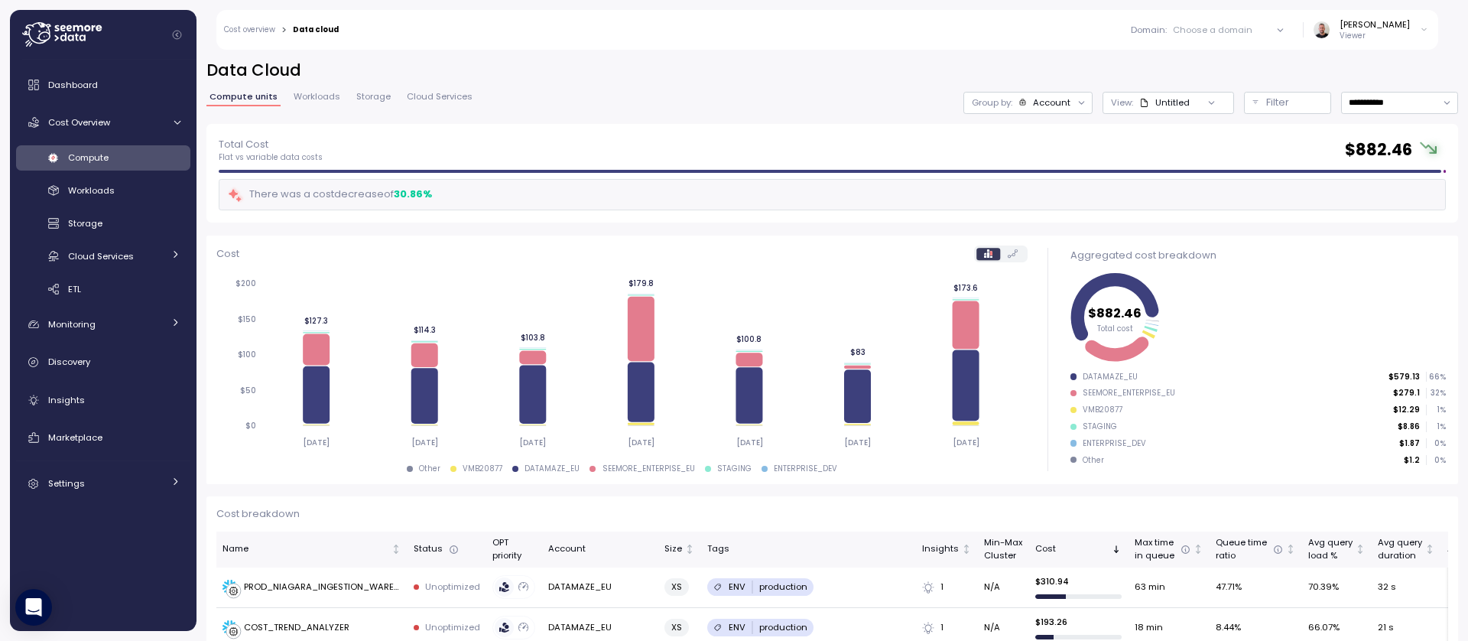
click at [109, 155] on div "Compute" at bounding box center [124, 157] width 112 height 15
click at [63, 40] on icon at bounding box center [63, 37] width 6 height 8
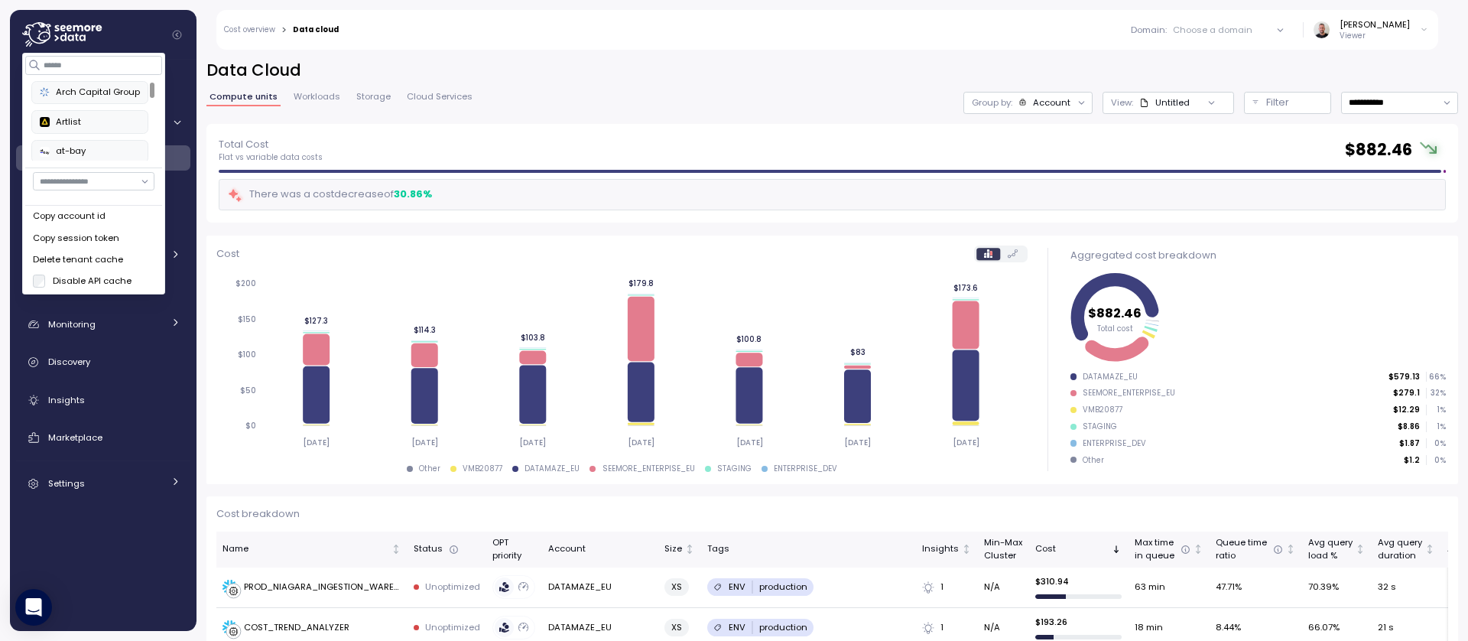
click at [70, 127] on div "Artlist" at bounding box center [90, 122] width 100 height 14
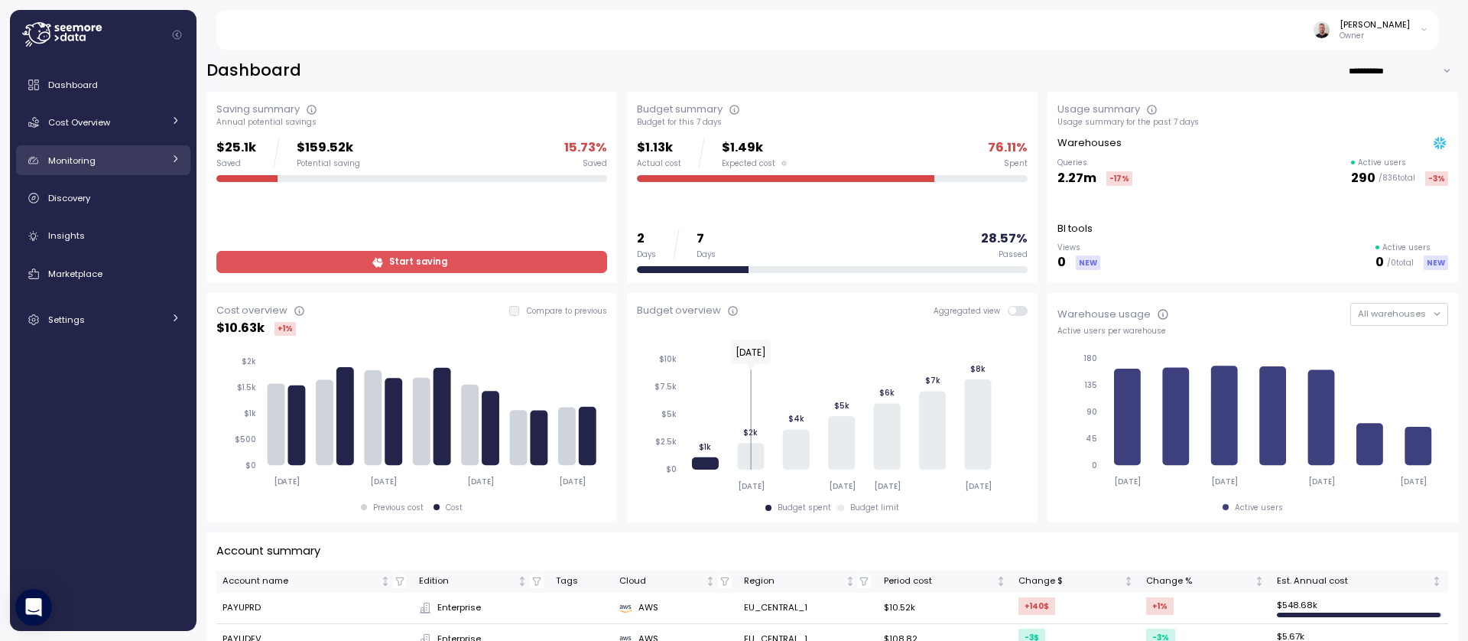
click at [170, 157] on icon at bounding box center [175, 159] width 10 height 10
click at [170, 157] on div at bounding box center [174, 160] width 15 height 10
click at [173, 122] on icon at bounding box center [175, 120] width 10 height 10
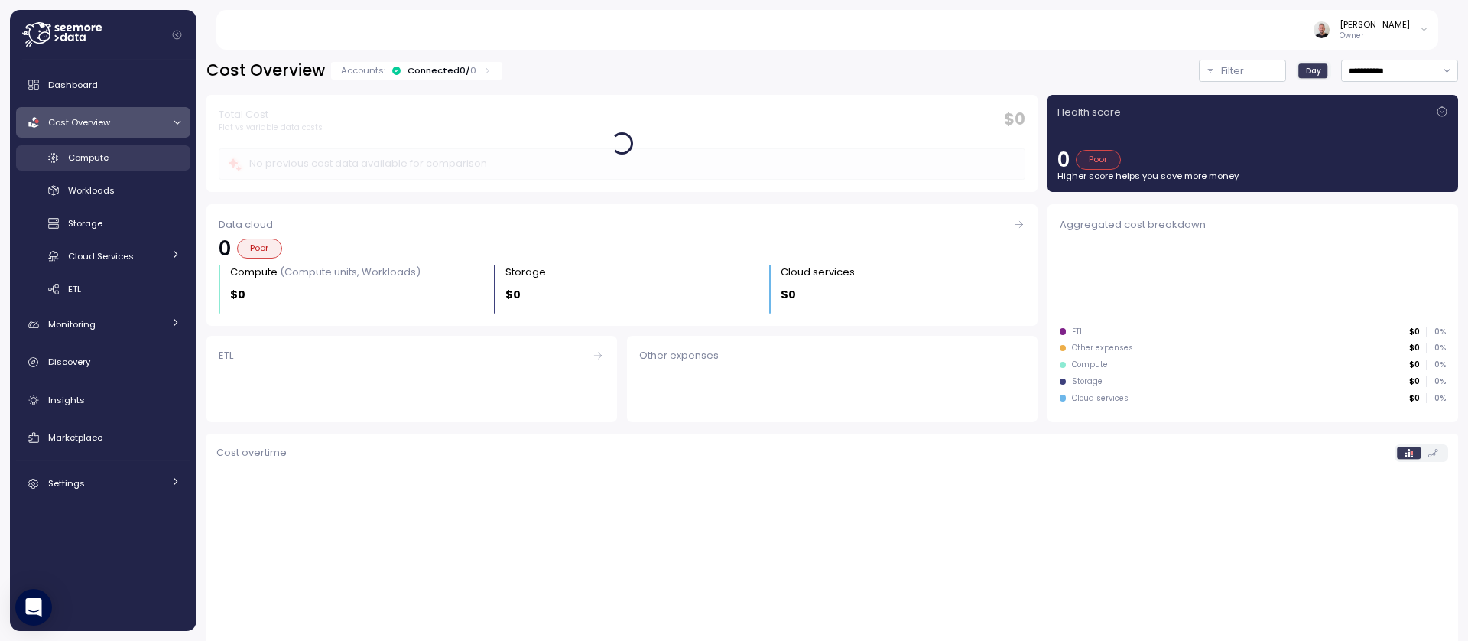
click at [98, 157] on span "Compute" at bounding box center [88, 157] width 41 height 12
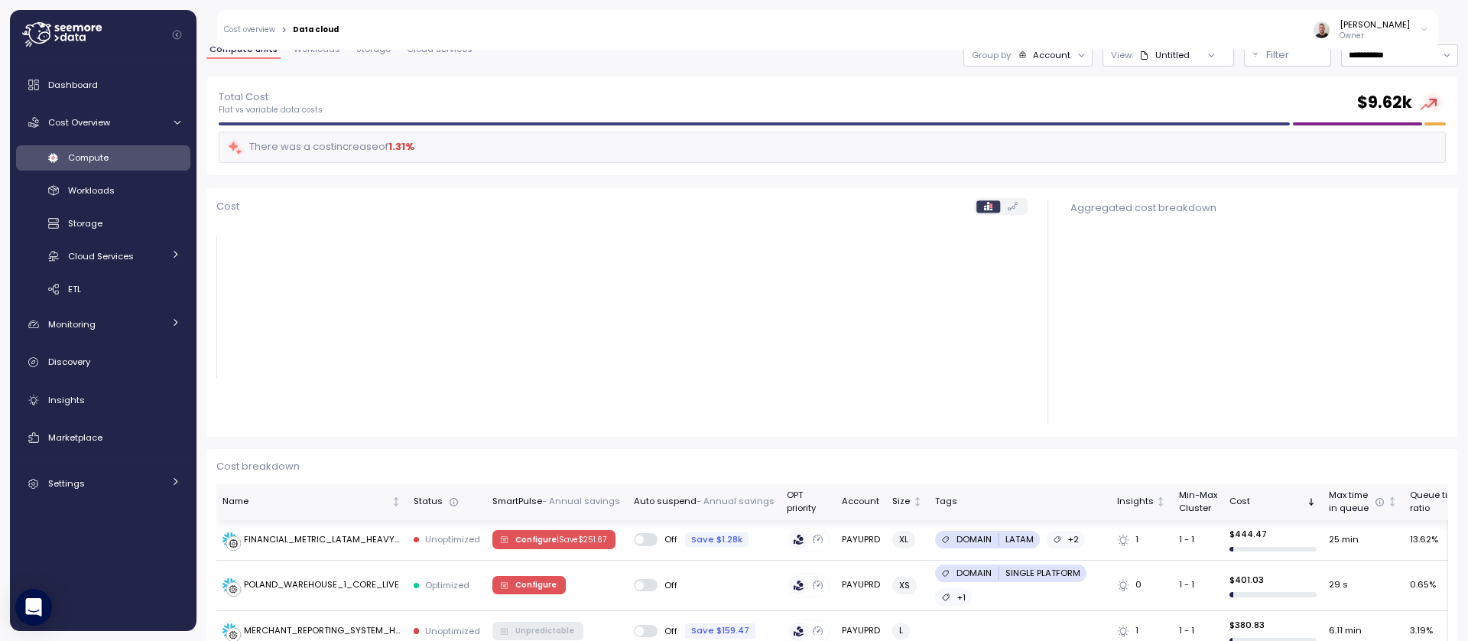
scroll to position [92, 0]
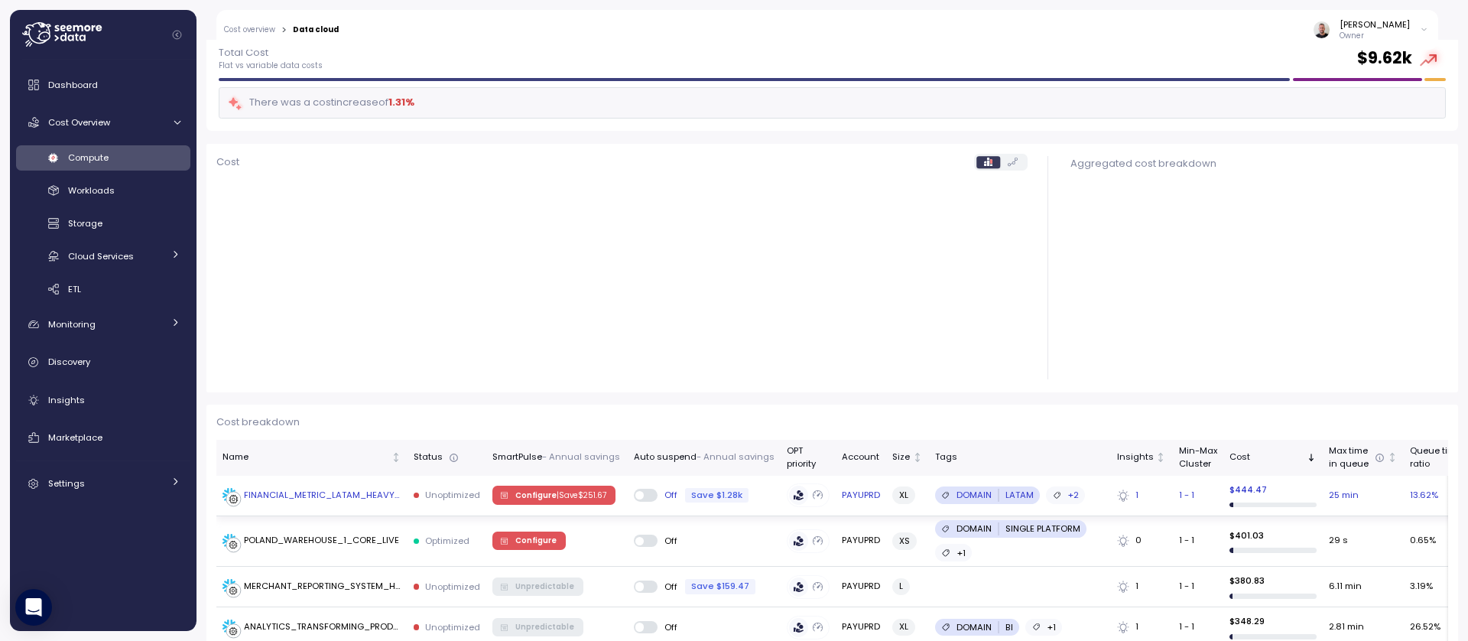
click at [360, 485] on td "FINANCIAL_METRIC_LATAM_HEAVY_WH" at bounding box center [311, 496] width 191 height 41
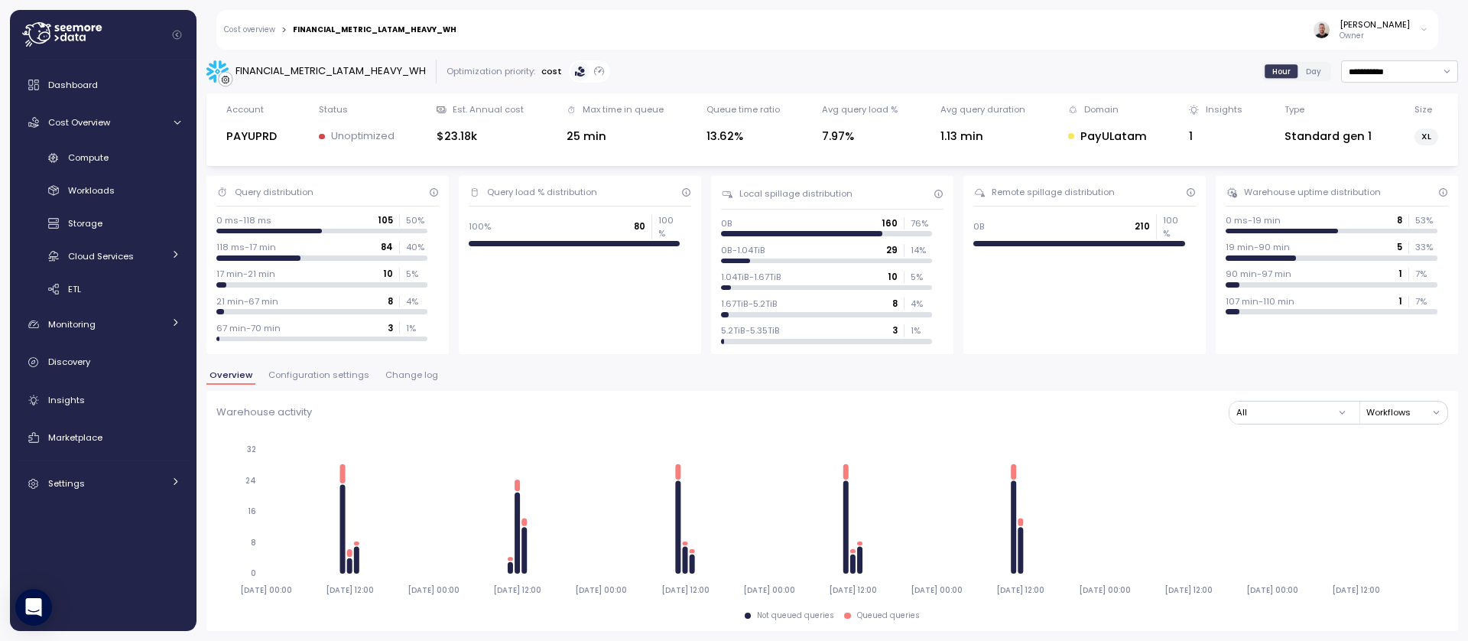
scroll to position [367, 0]
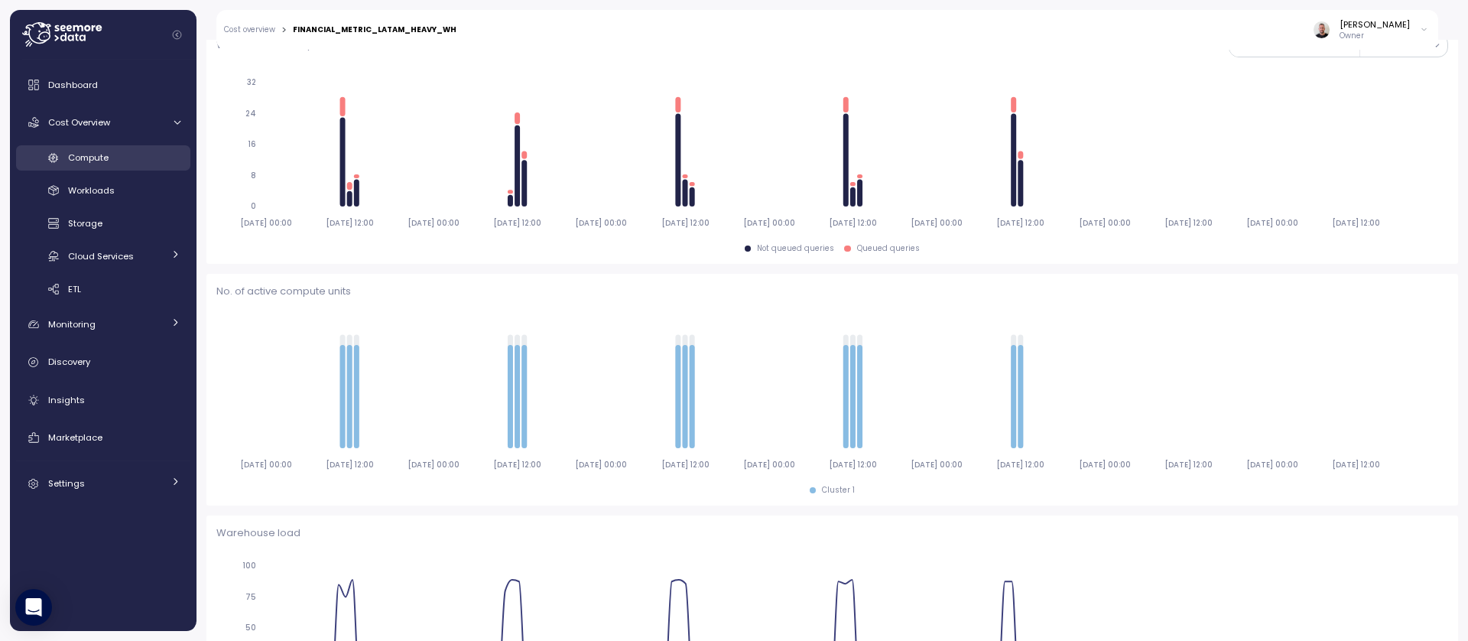
click at [119, 159] on div "Compute" at bounding box center [124, 157] width 112 height 15
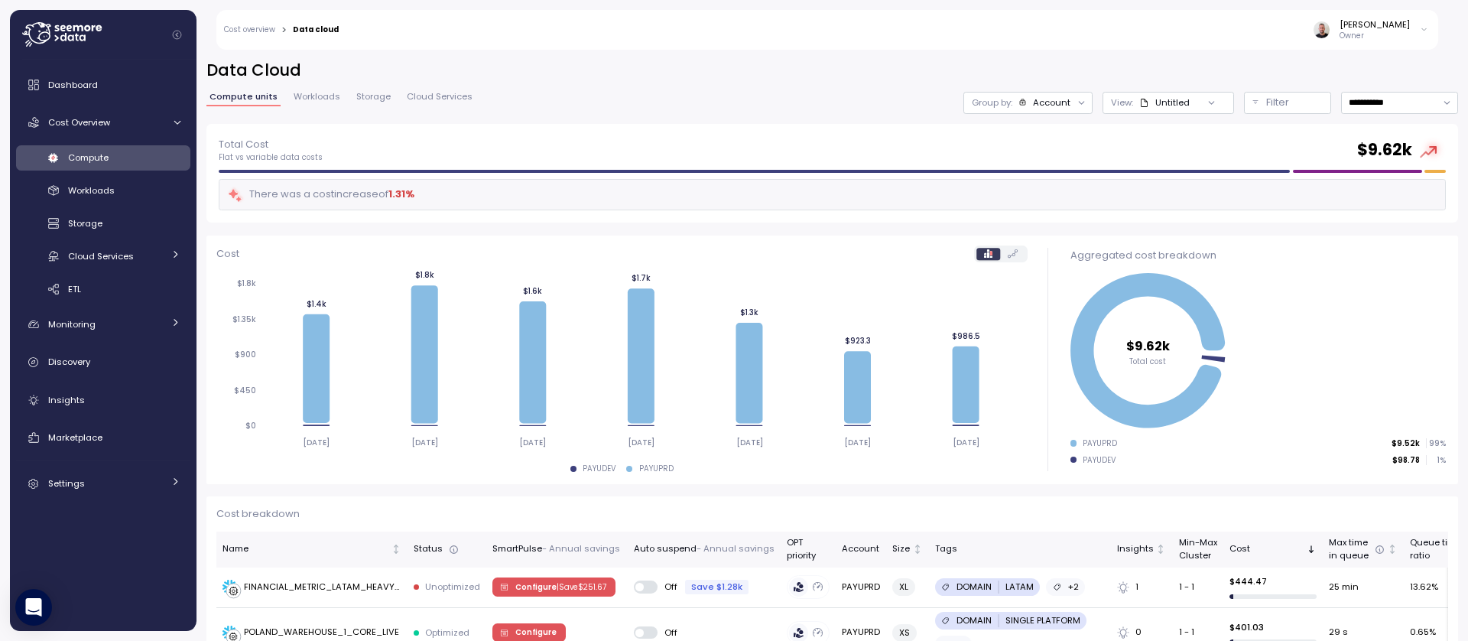
click at [91, 150] on div "Compute" at bounding box center [124, 157] width 112 height 15
click at [75, 157] on span "Compute" at bounding box center [88, 157] width 41 height 12
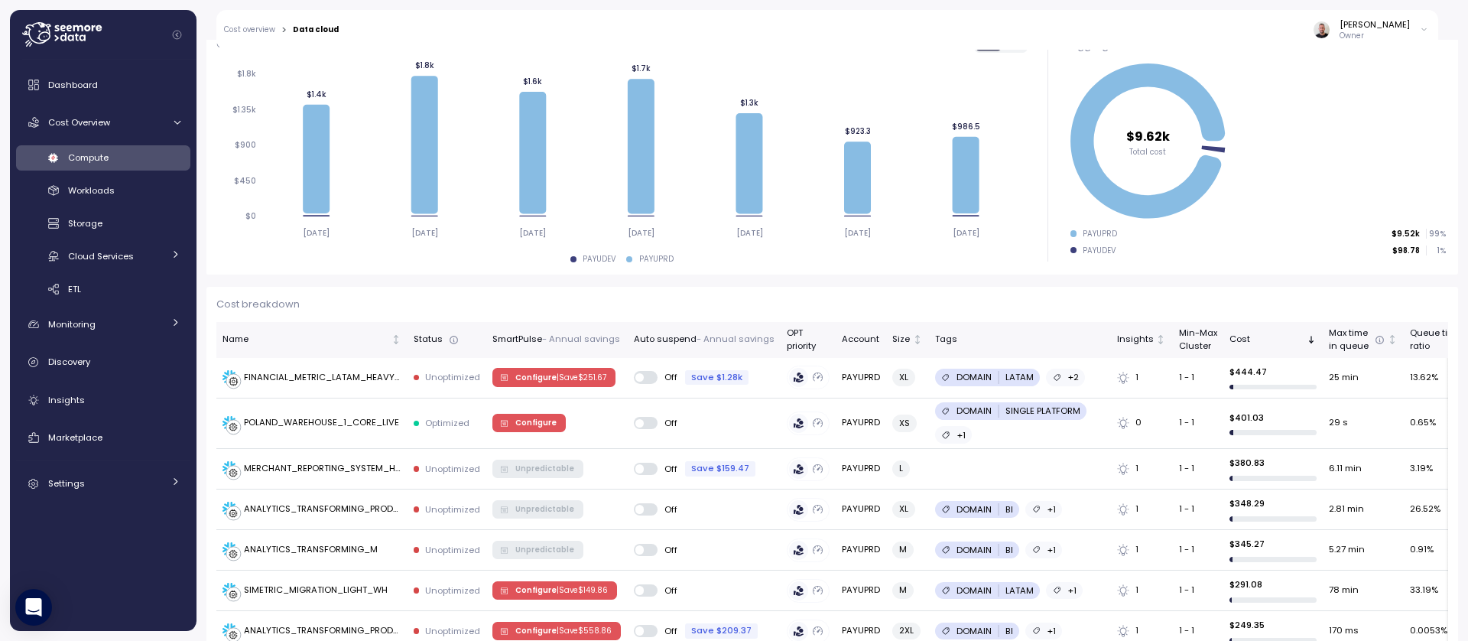
scroll to position [367, 0]
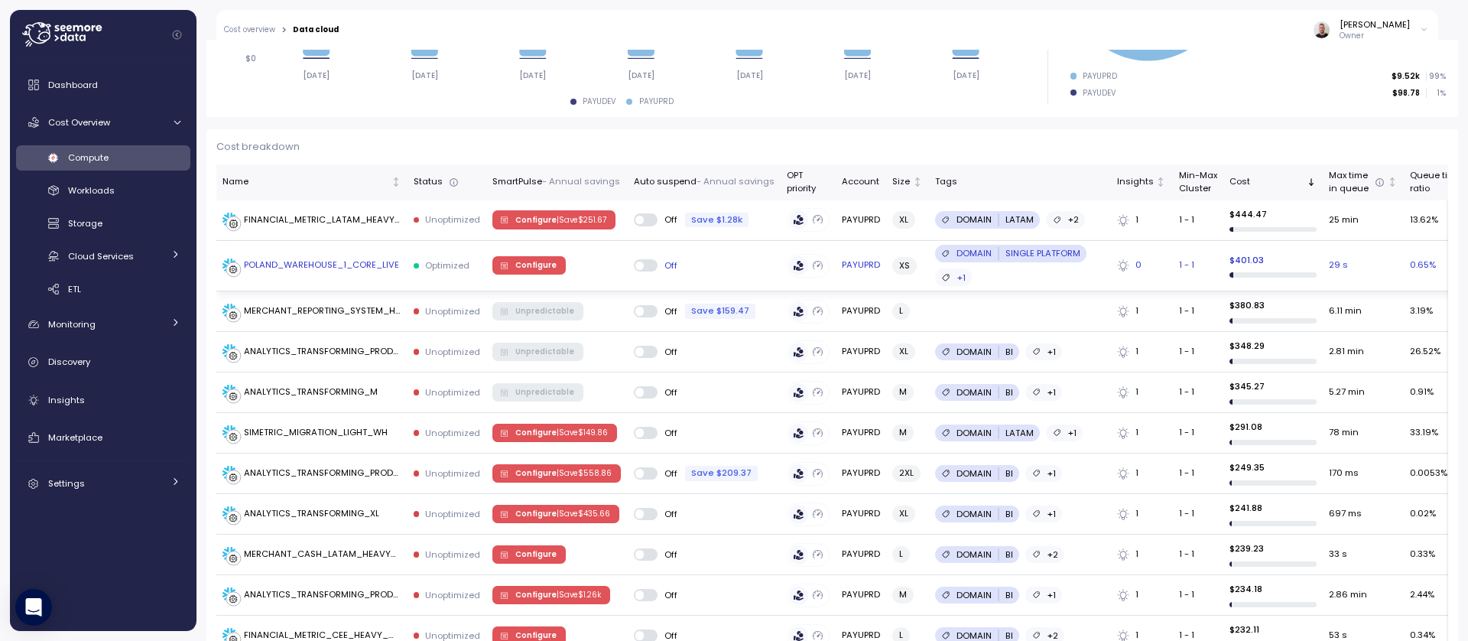
click at [536, 271] on span "Configure" at bounding box center [535, 265] width 41 height 17
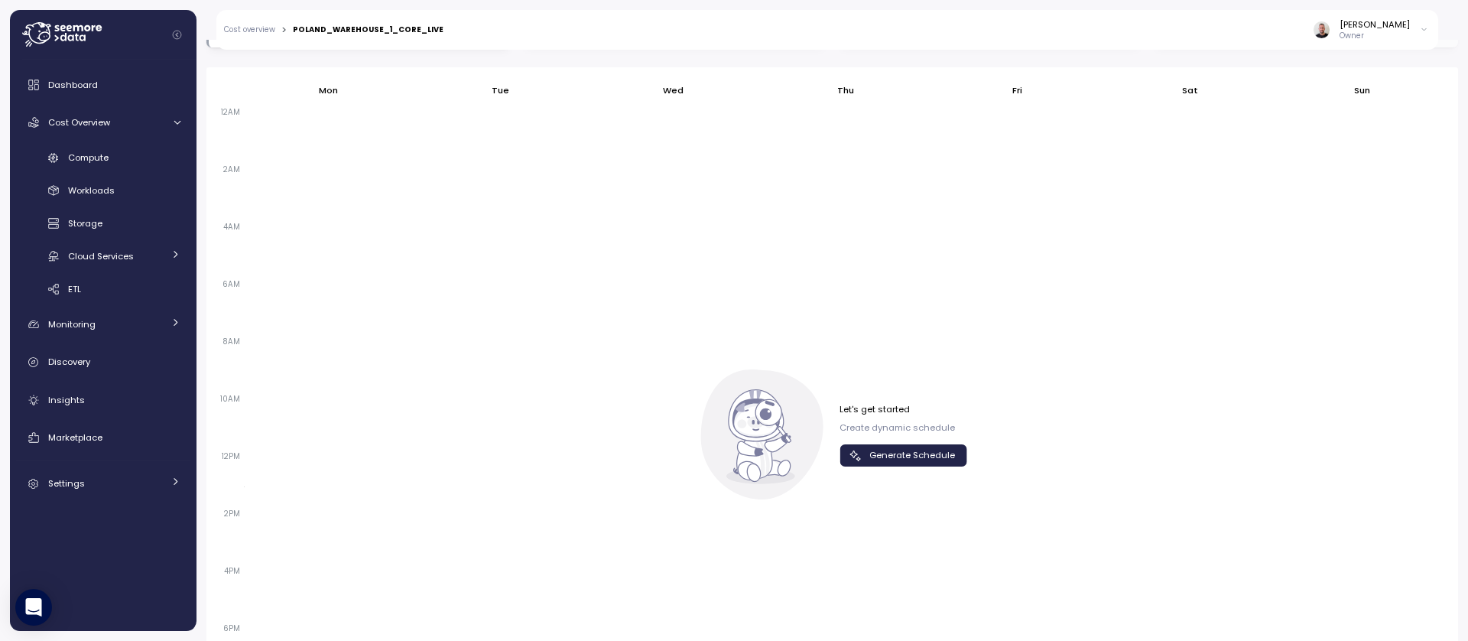
scroll to position [1073, 0]
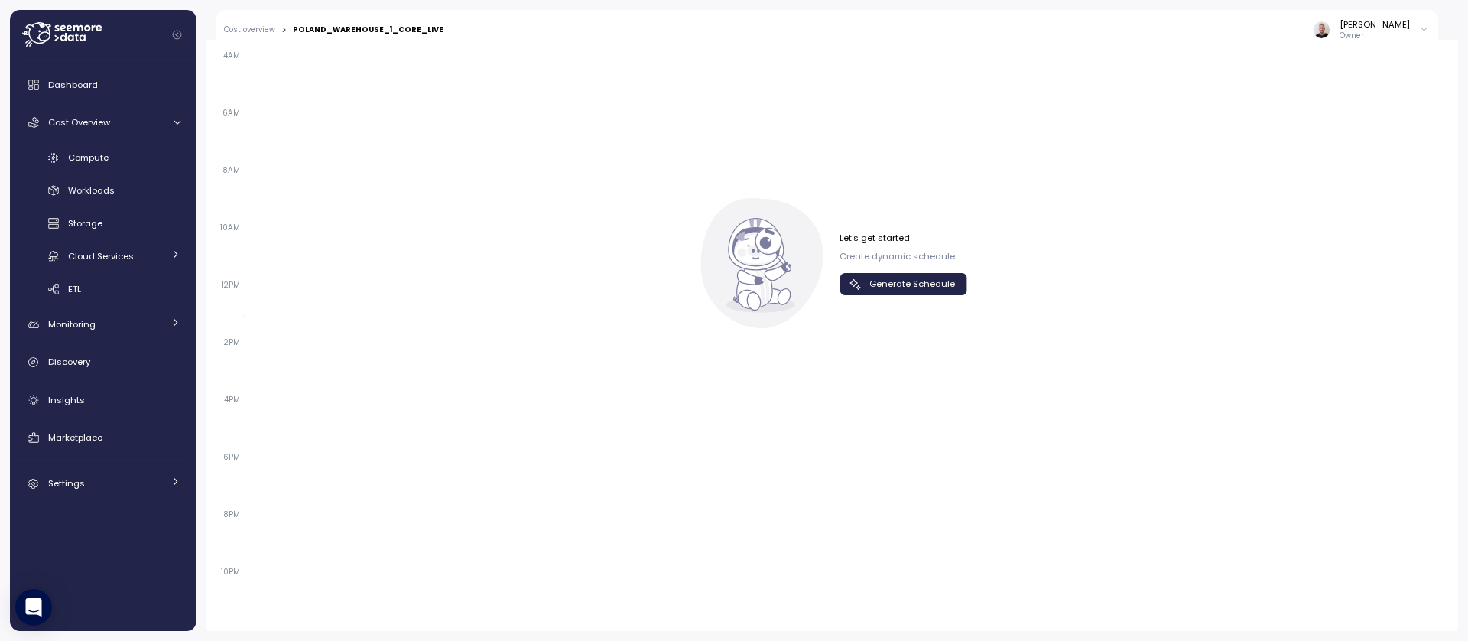
click at [882, 281] on span "Generate Schedule" at bounding box center [912, 284] width 86 height 21
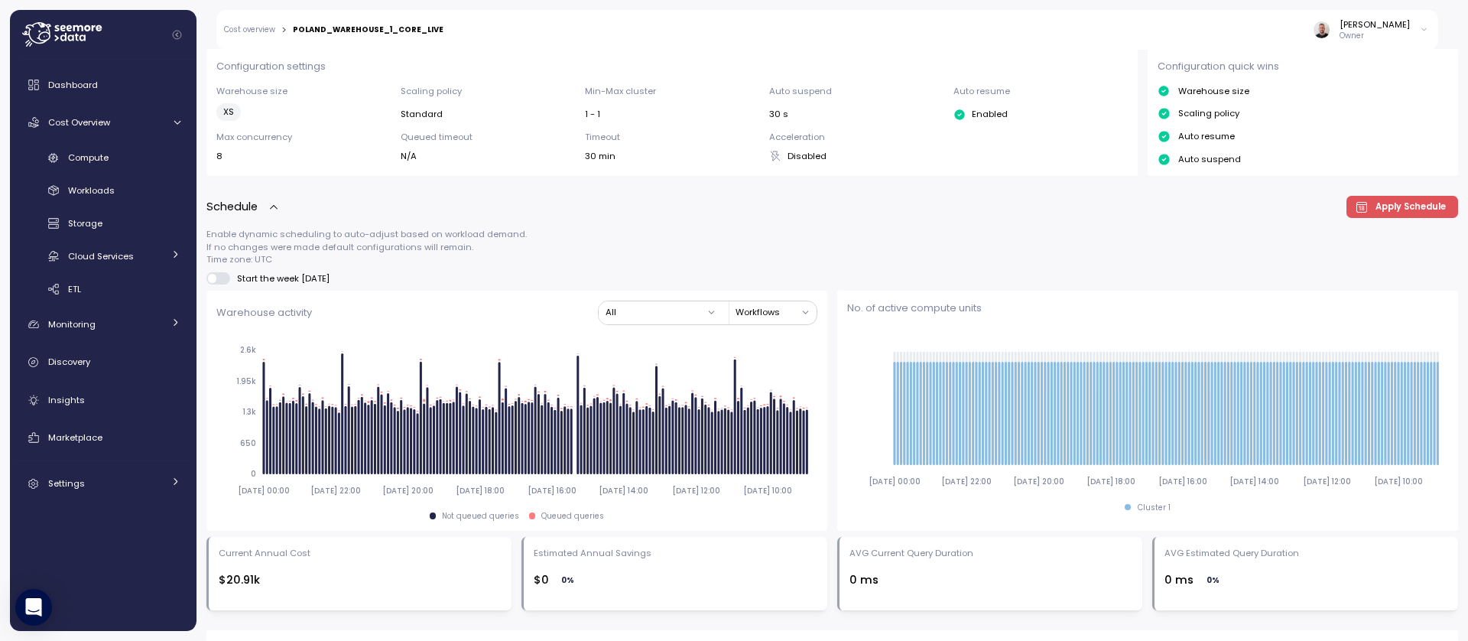
scroll to position [430, 0]
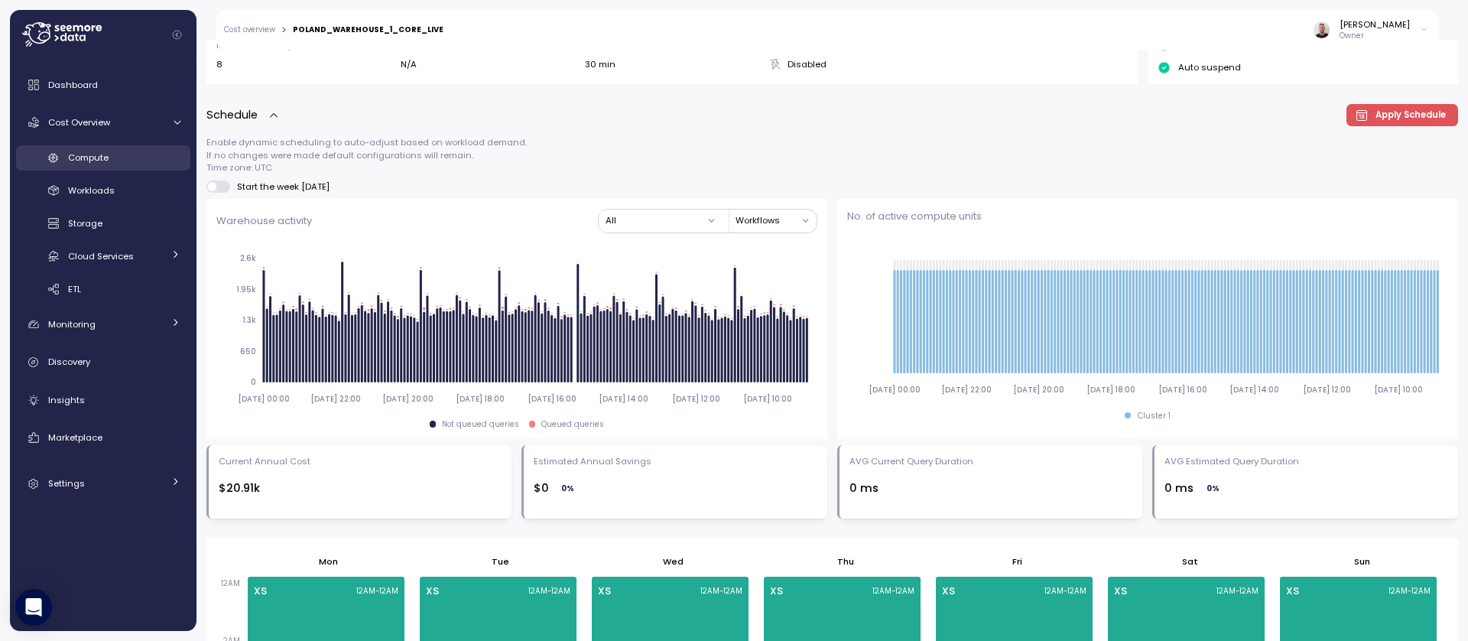
click at [78, 163] on span "Compute" at bounding box center [88, 157] width 41 height 12
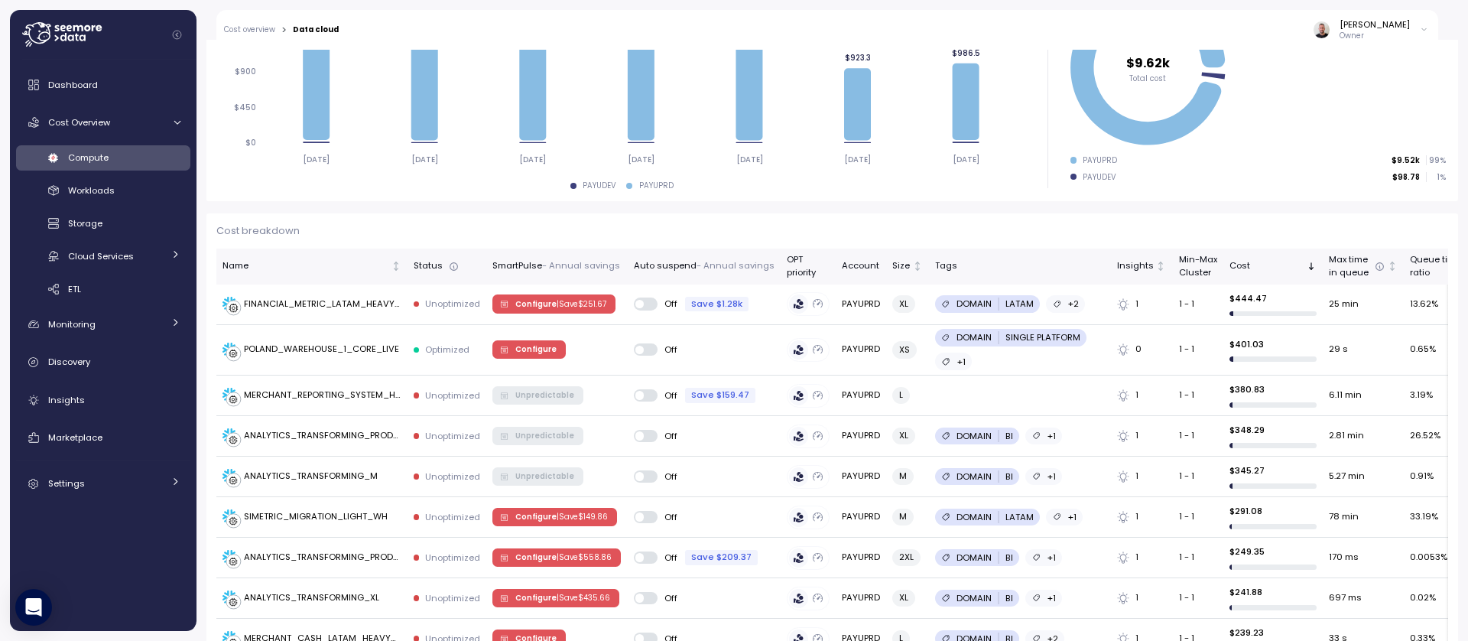
scroll to position [280, 0]
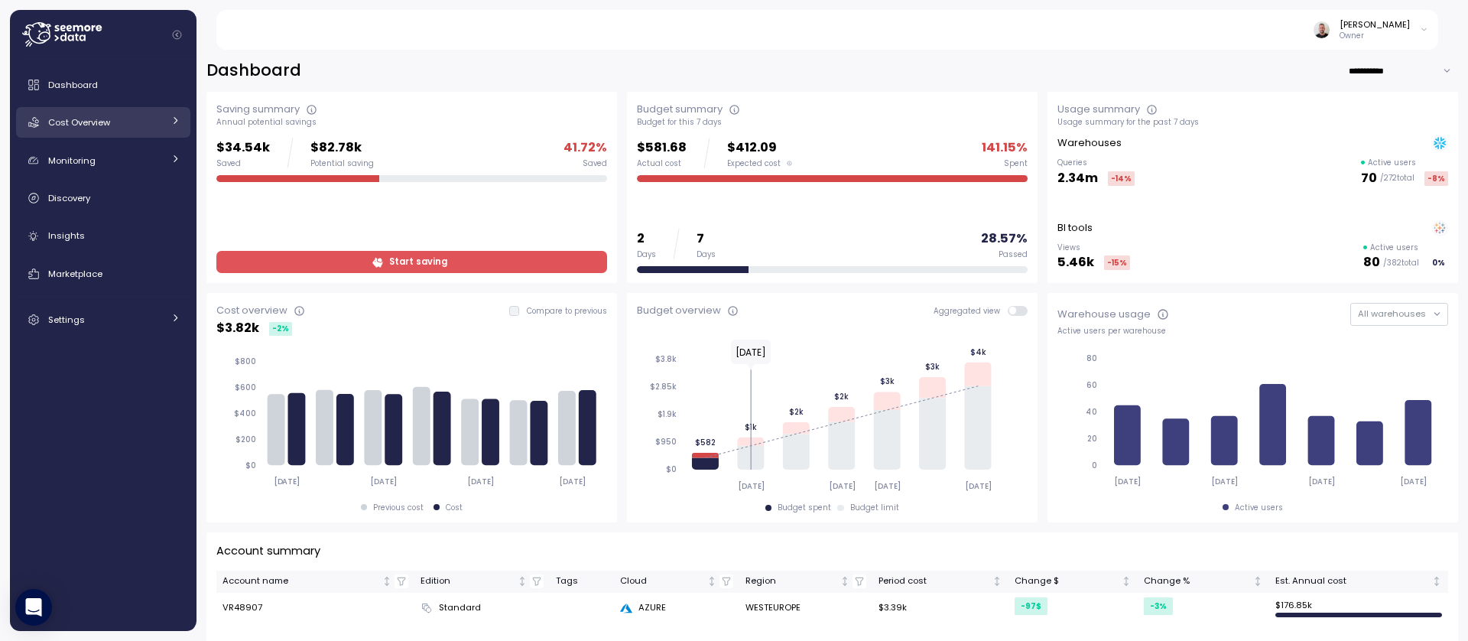
click at [91, 121] on span "Cost Overview" at bounding box center [79, 122] width 62 height 12
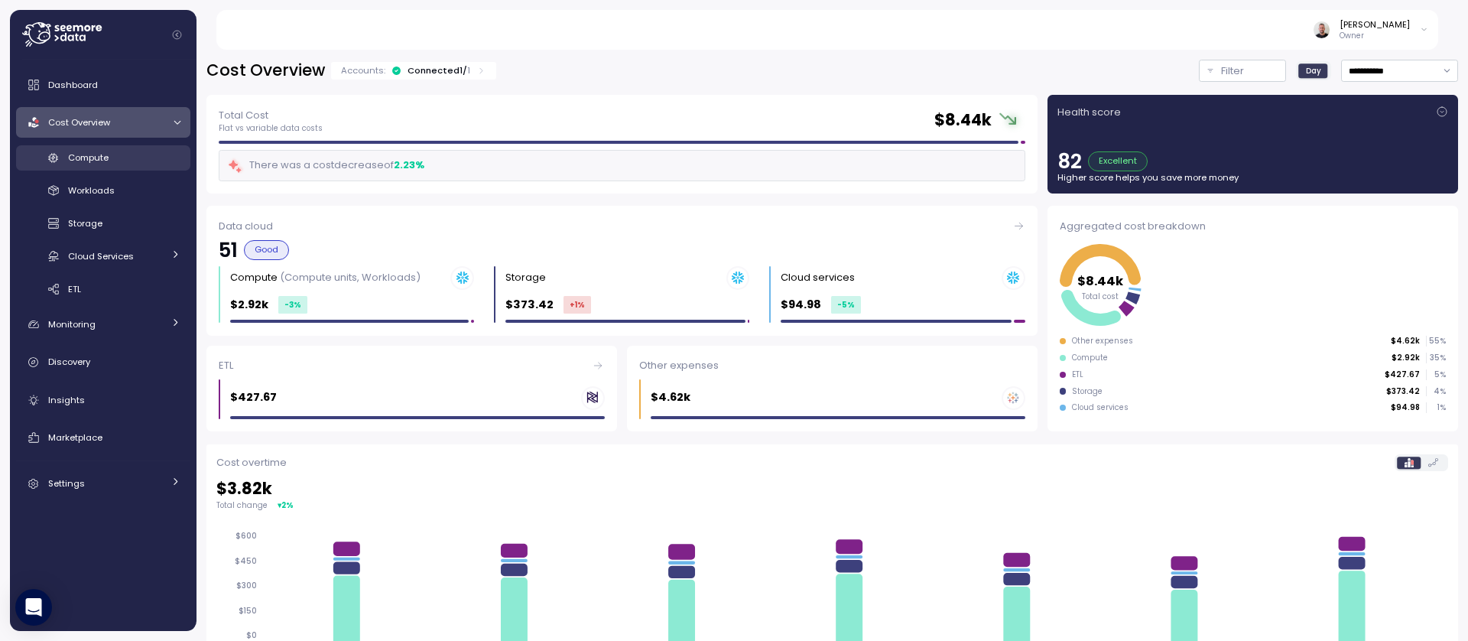
click at [126, 158] on div "Compute" at bounding box center [124, 157] width 112 height 15
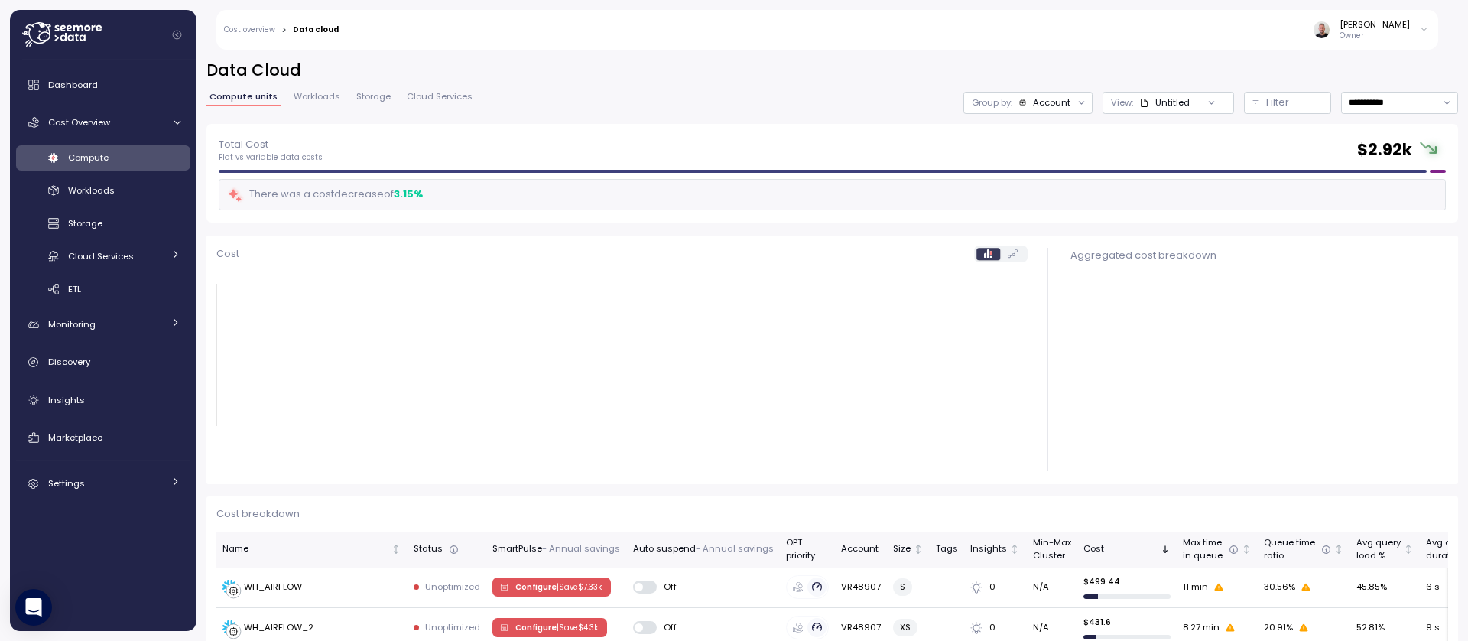
scroll to position [92, 0]
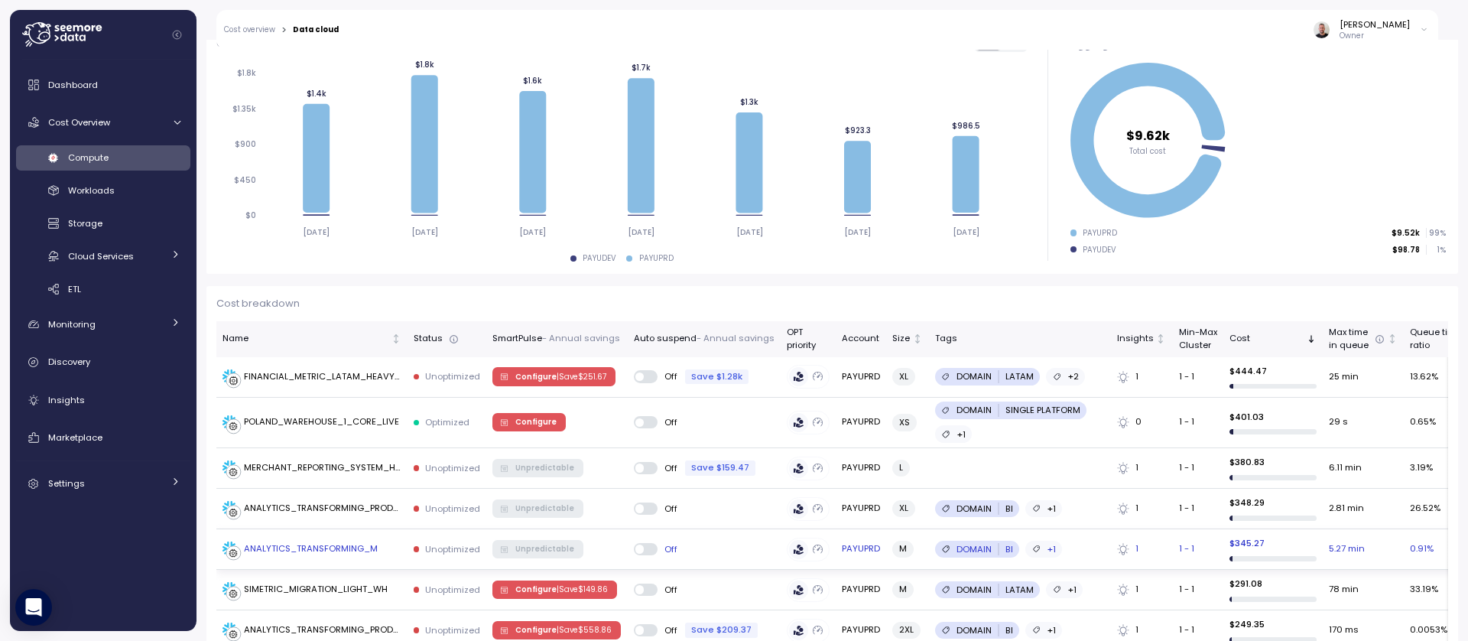
scroll to position [188, 0]
